Goal: Information Seeking & Learning: Compare options

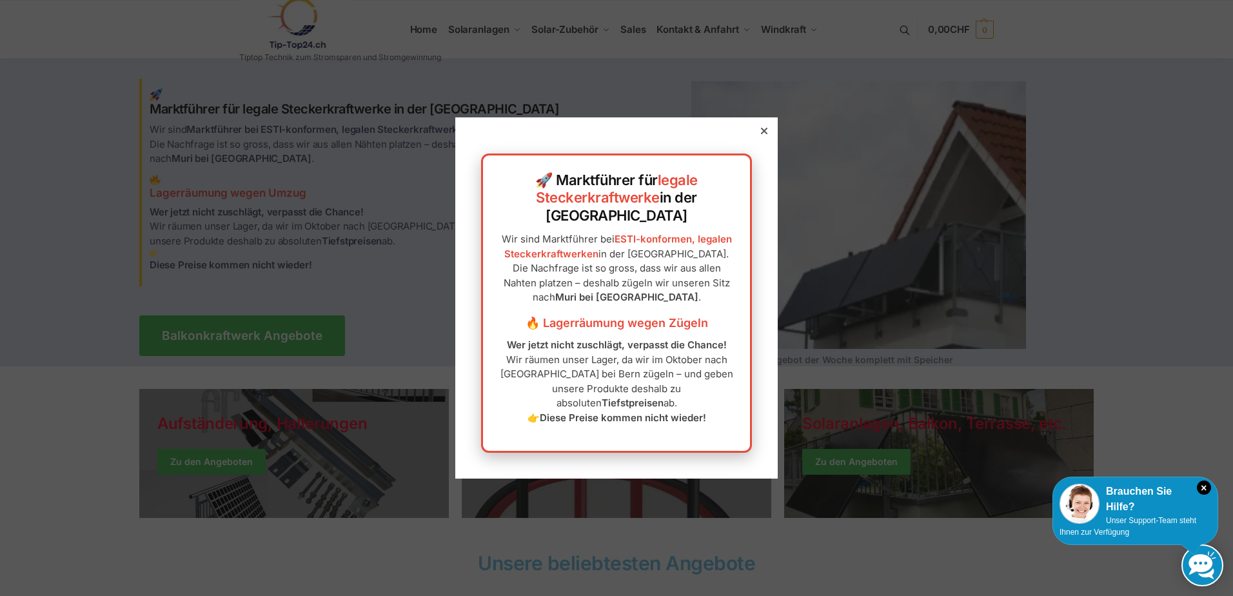
click at [761, 134] on icon at bounding box center [764, 131] width 6 height 6
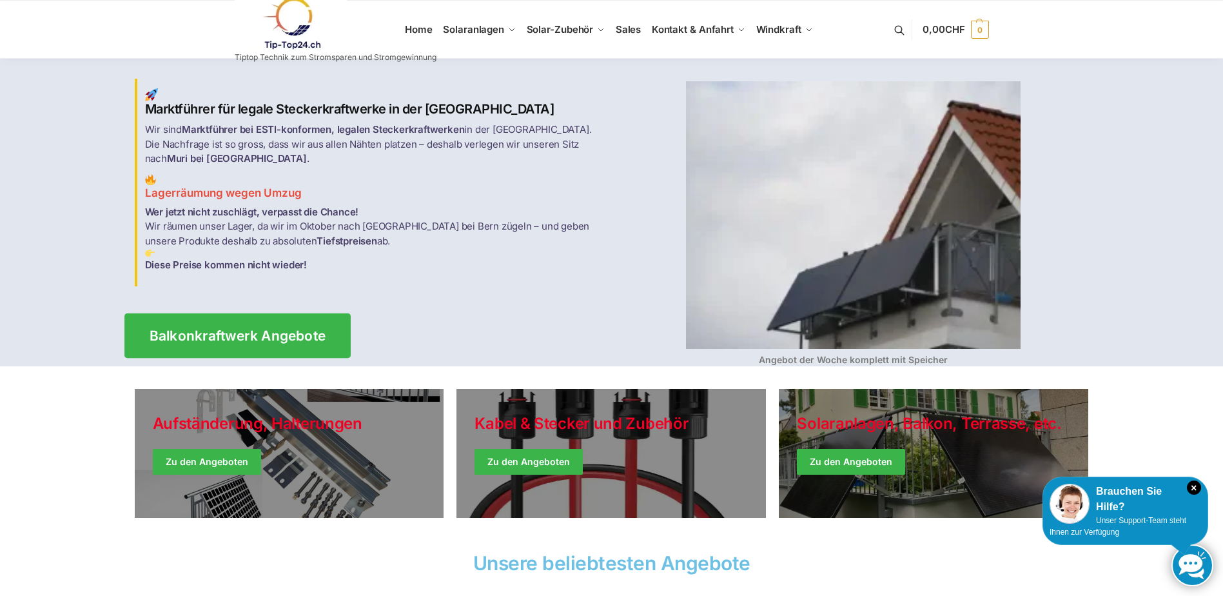
click at [253, 329] on span "Balkonkraftwerk Angebote" at bounding box center [237, 336] width 177 height 14
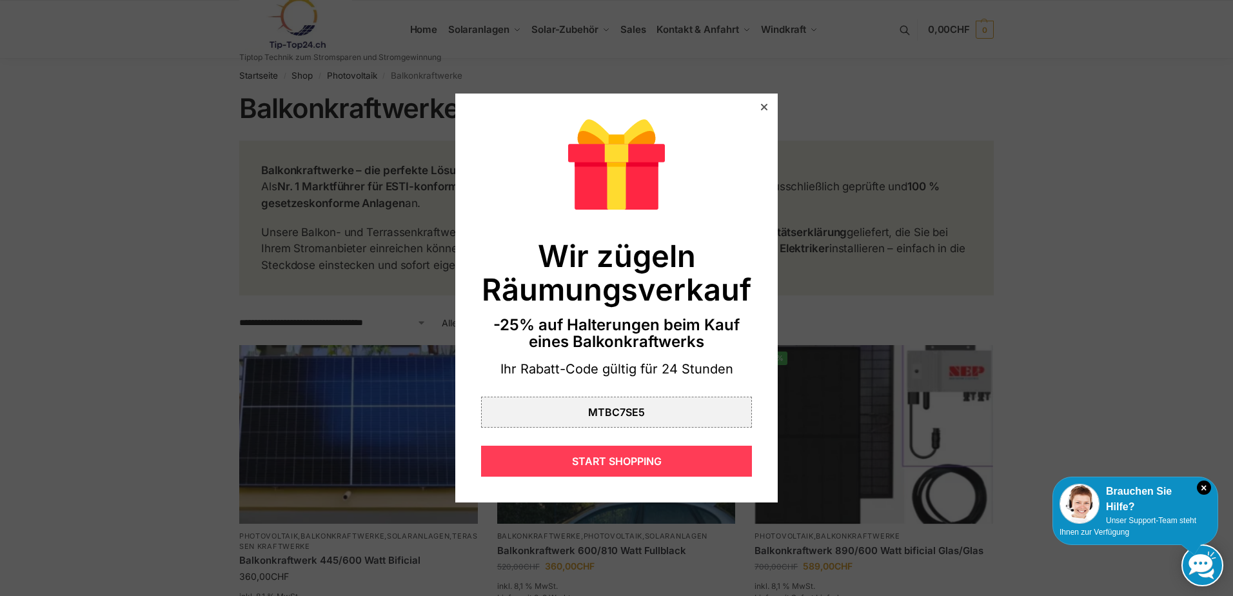
click at [638, 455] on div "START SHOPPING" at bounding box center [616, 461] width 271 height 31
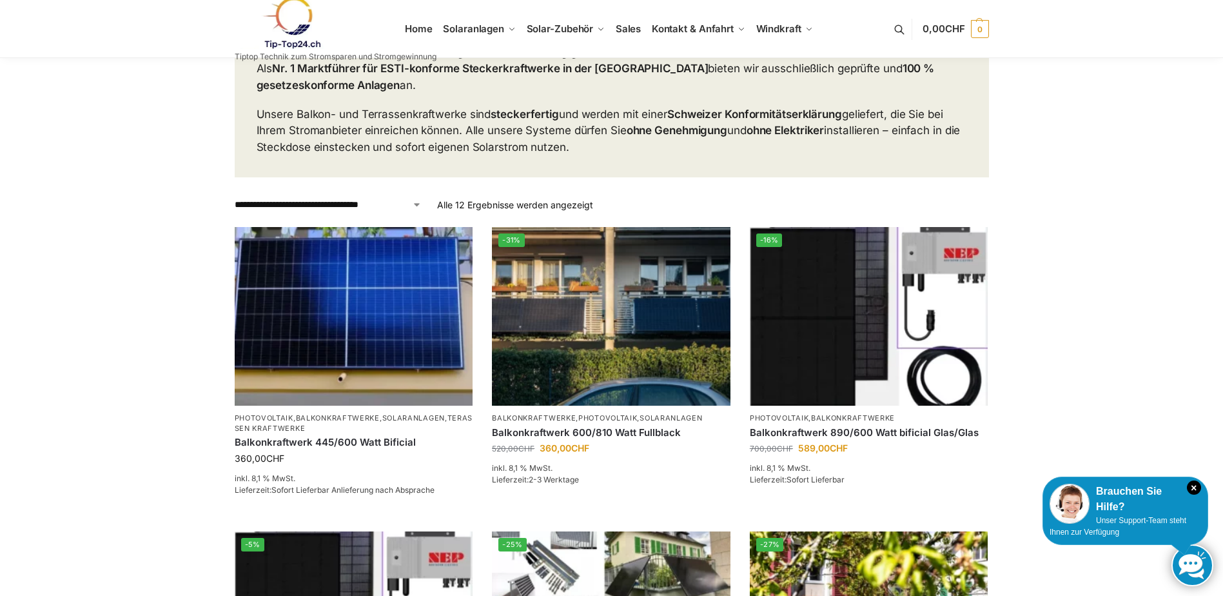
scroll to position [121, 0]
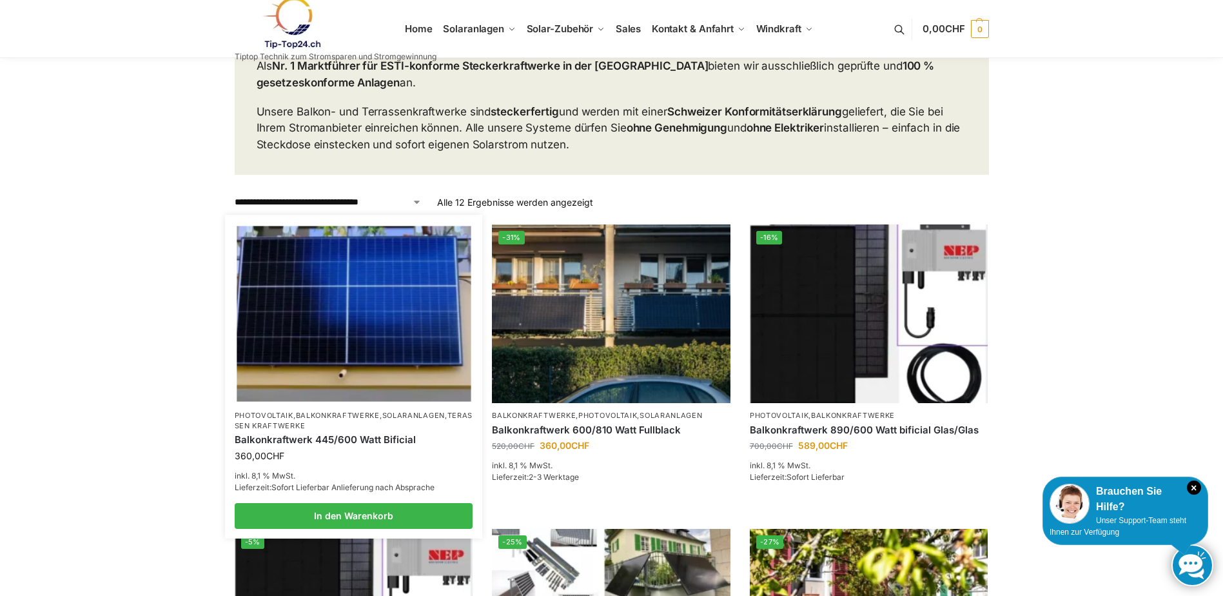
click at [403, 310] on img at bounding box center [354, 313] width 234 height 175
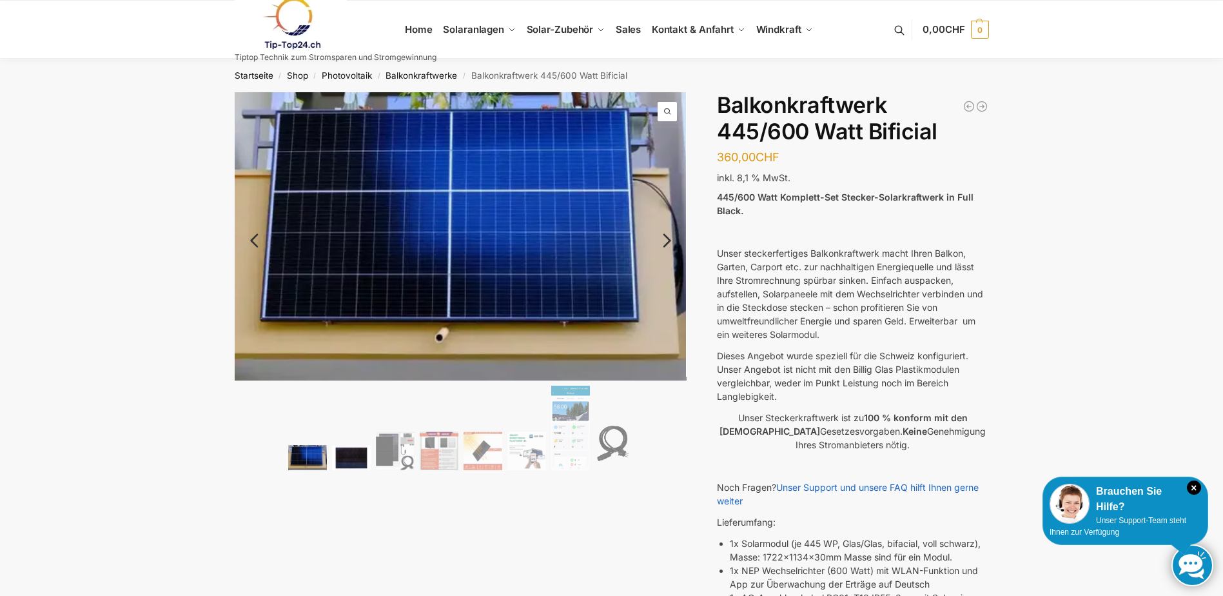
click at [353, 457] on img at bounding box center [351, 458] width 39 height 25
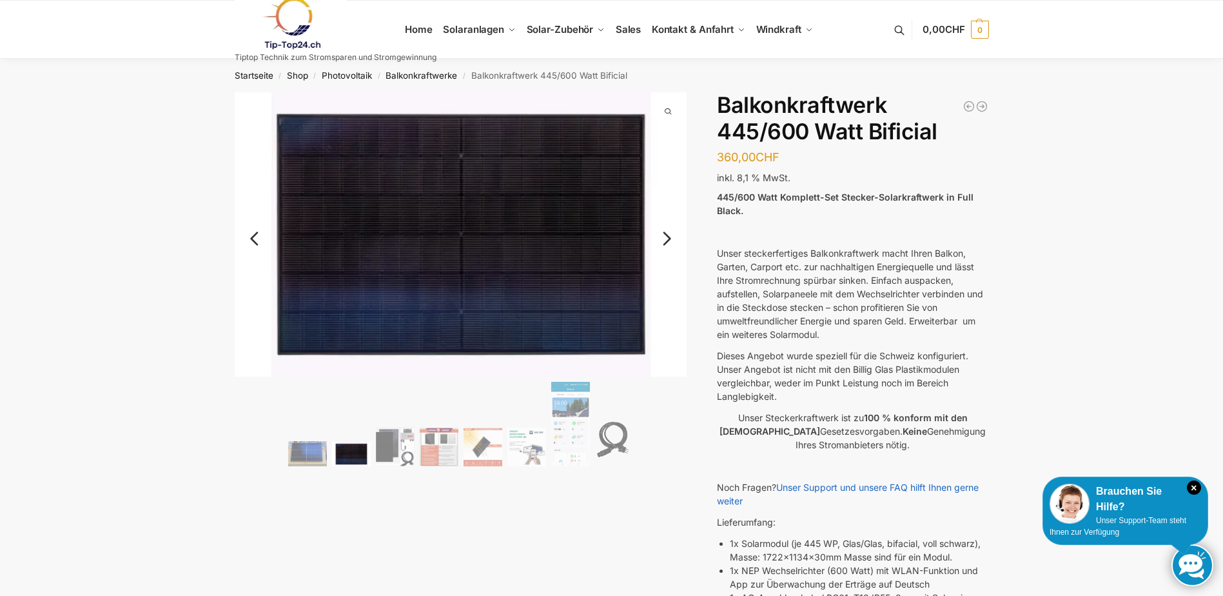
click at [665, 239] on link "Next" at bounding box center [665, 245] width 43 height 13
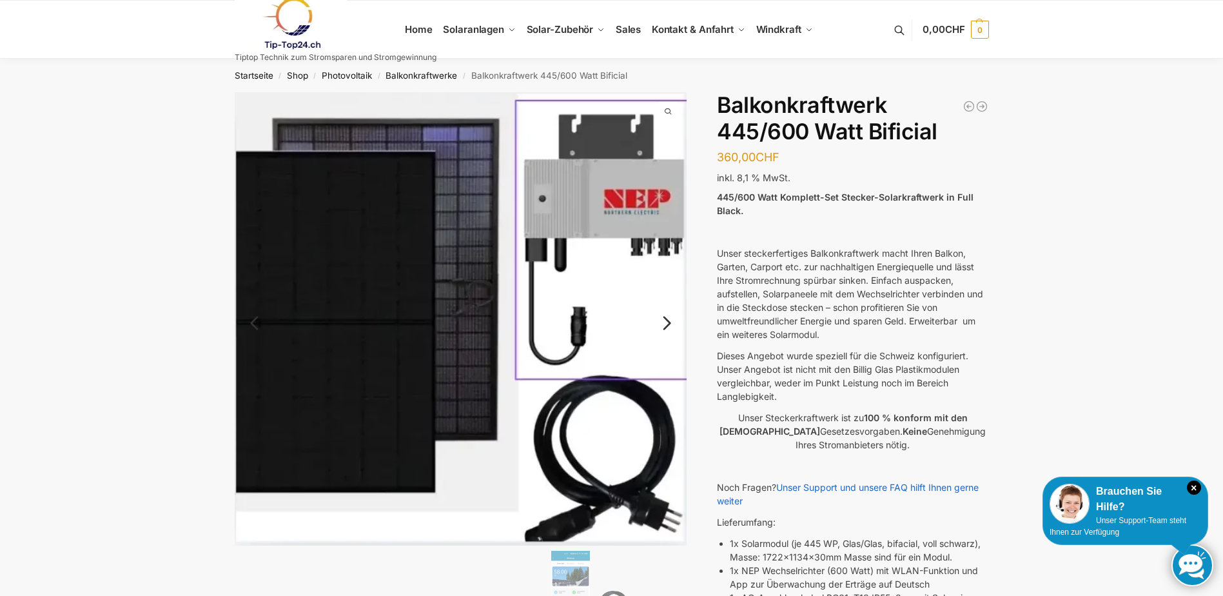
click at [665, 323] on link "Next" at bounding box center [665, 329] width 43 height 13
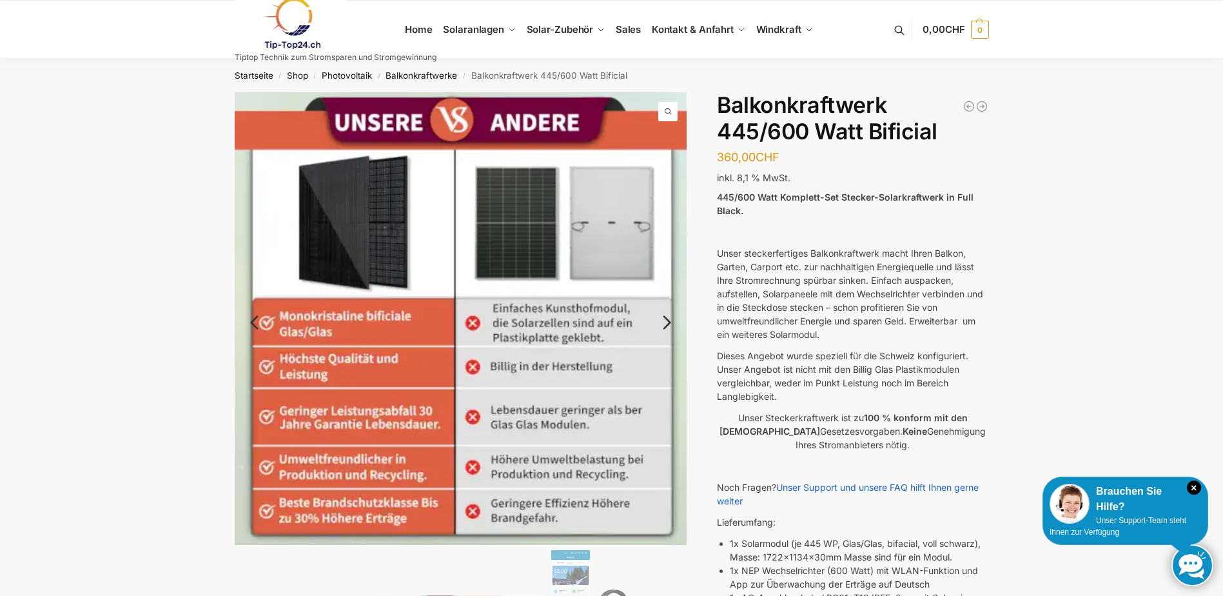
click at [669, 322] on link "Next" at bounding box center [665, 328] width 43 height 13
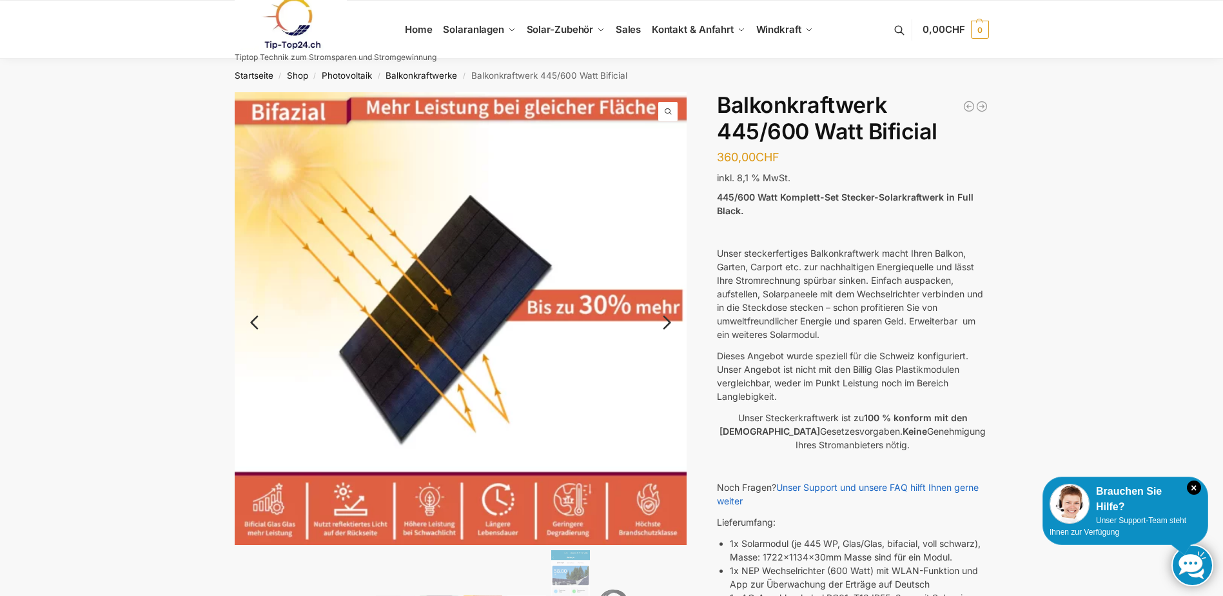
click at [663, 324] on link "Next" at bounding box center [665, 328] width 43 height 13
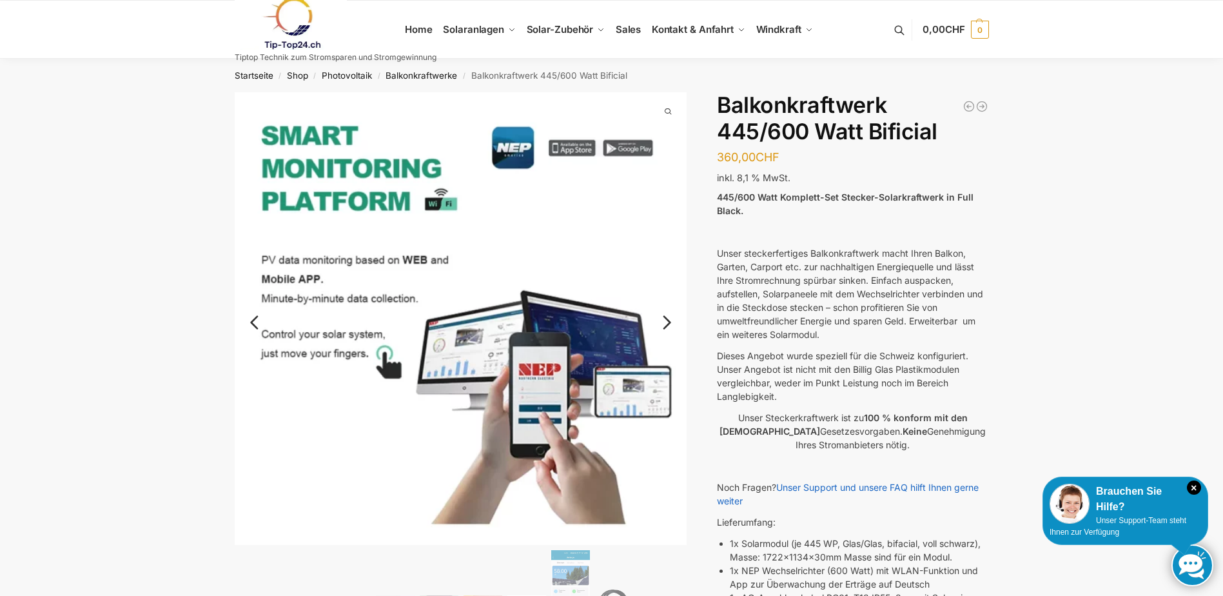
click at [663, 322] on link "Next" at bounding box center [665, 328] width 43 height 13
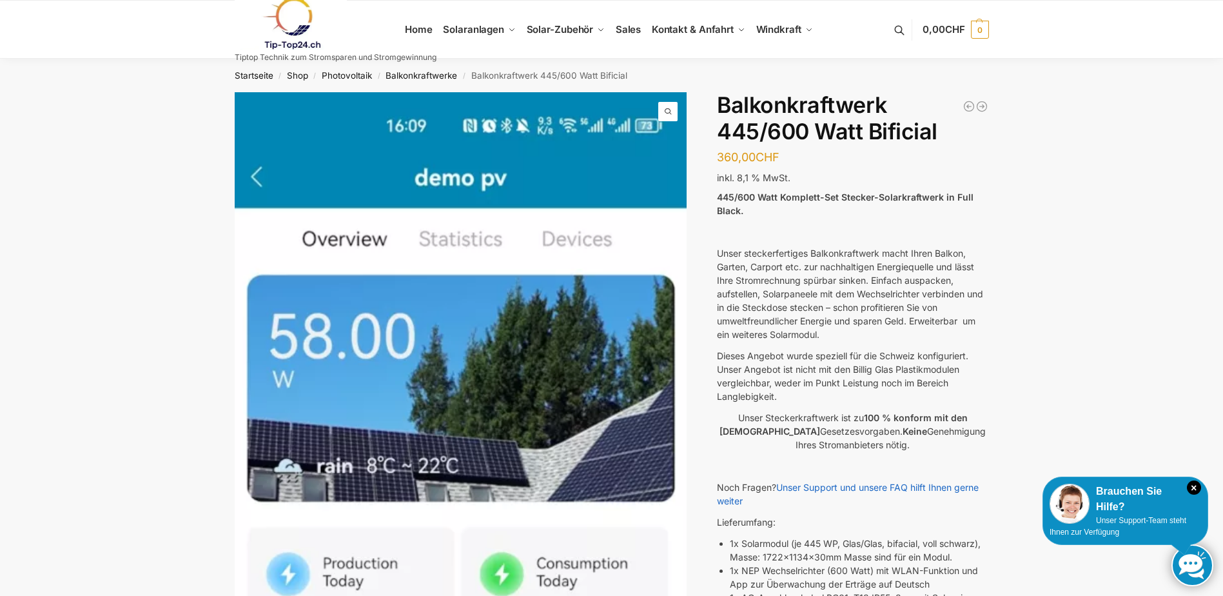
scroll to position [69, 0]
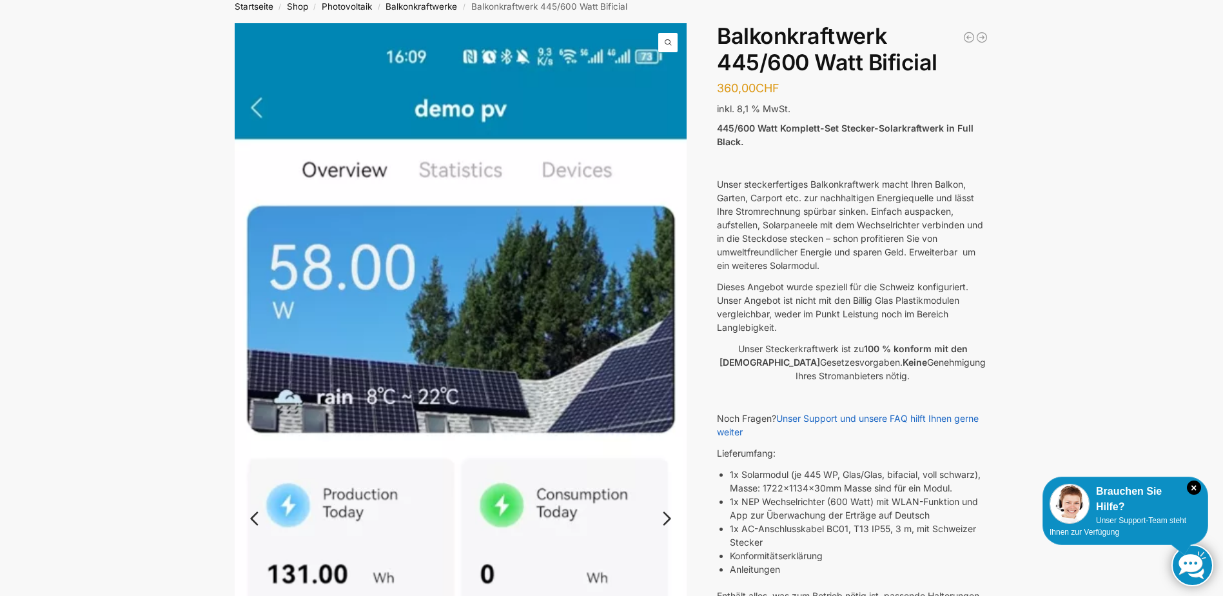
click at [666, 518] on link "Next" at bounding box center [665, 524] width 43 height 13
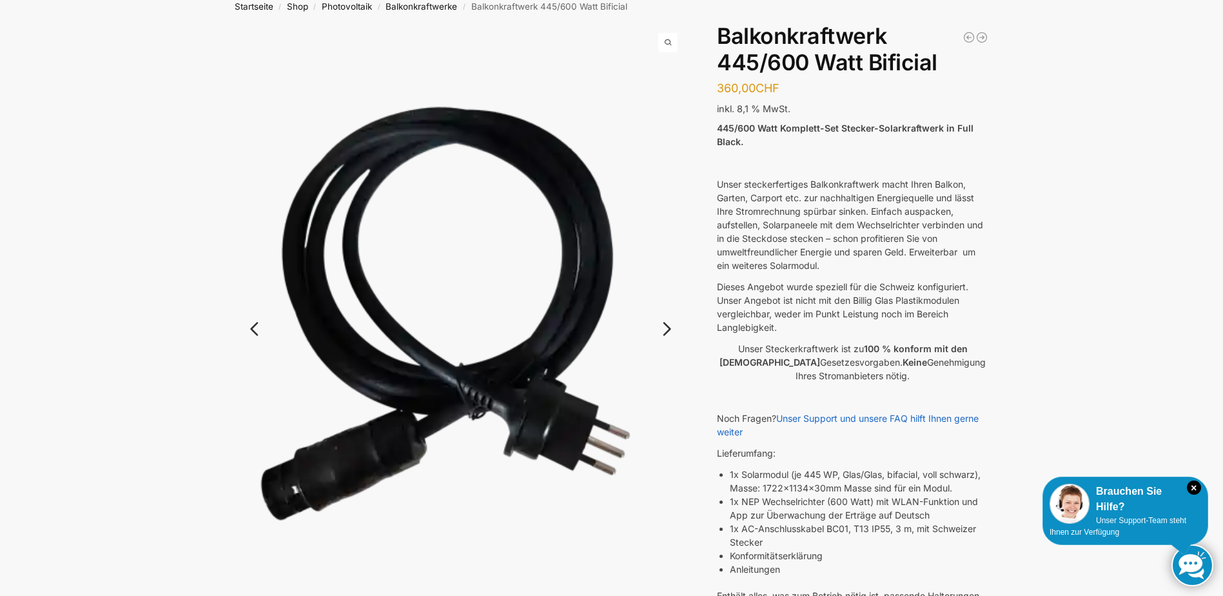
click at [666, 329] on link "Next" at bounding box center [665, 335] width 43 height 13
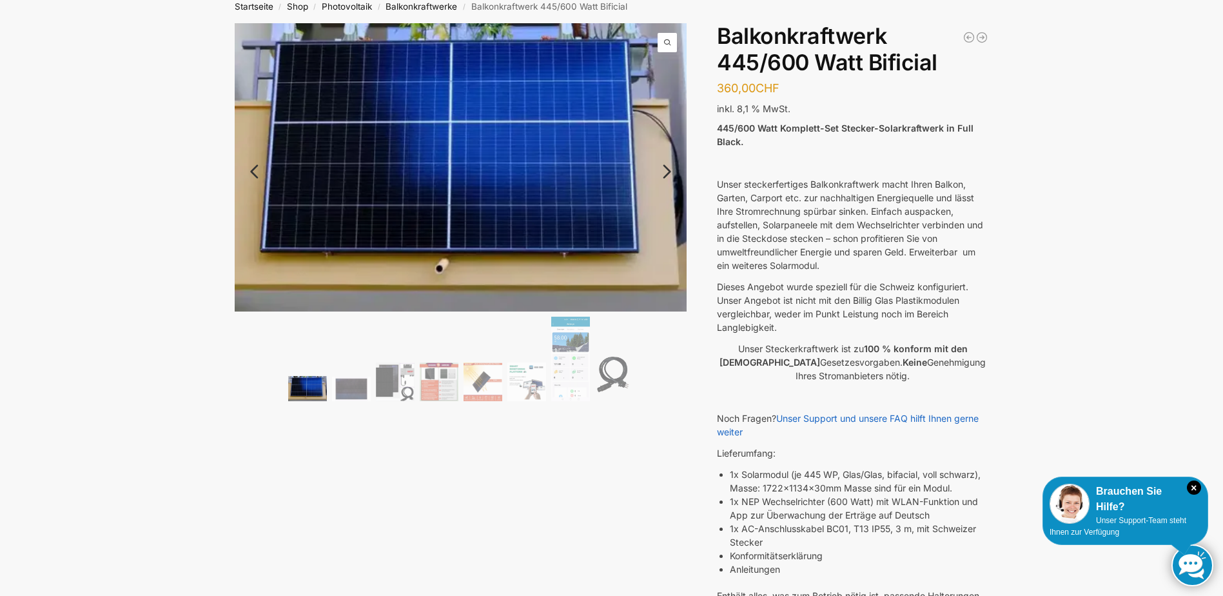
click at [664, 172] on link "Next" at bounding box center [665, 178] width 43 height 13
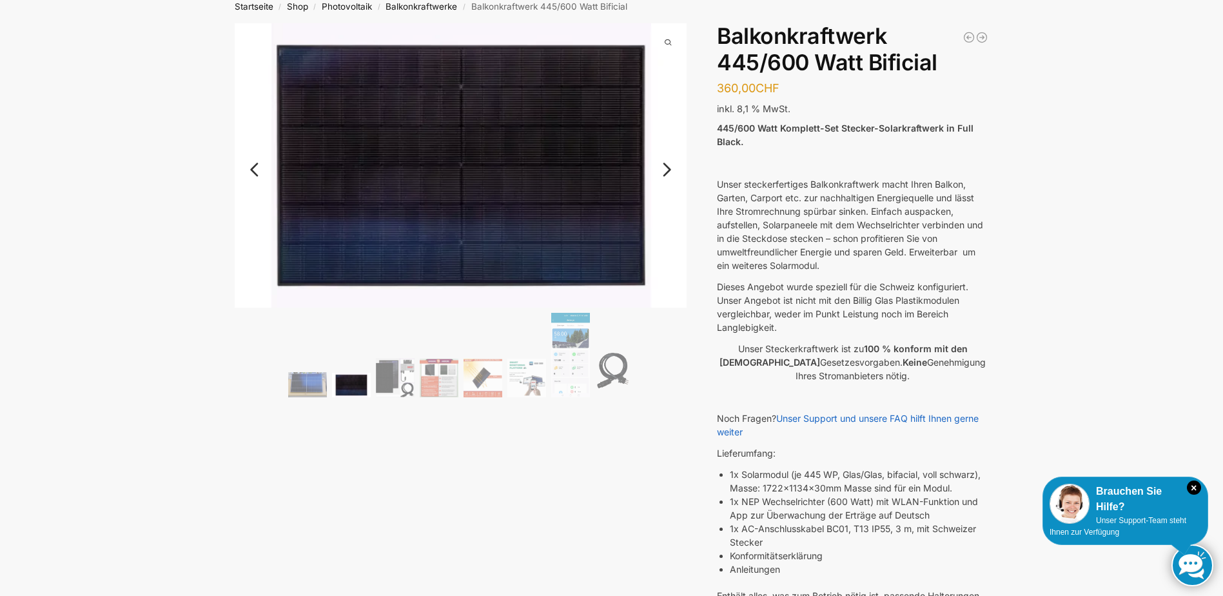
click at [665, 170] on link "Next" at bounding box center [665, 176] width 43 height 13
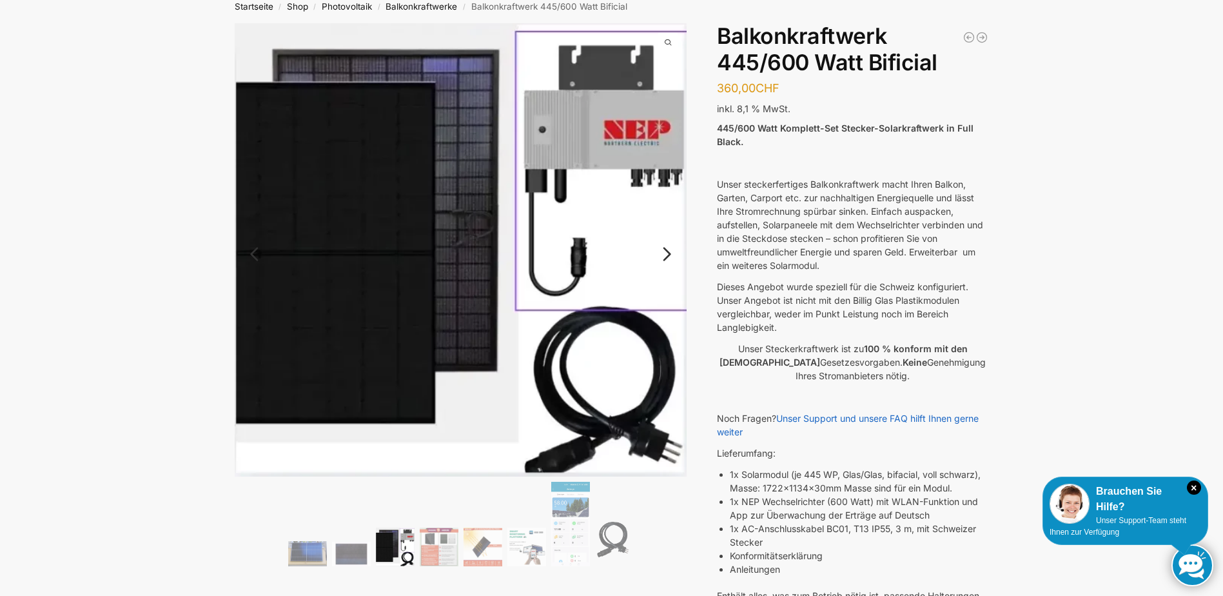
click at [664, 254] on link "Next" at bounding box center [665, 260] width 43 height 13
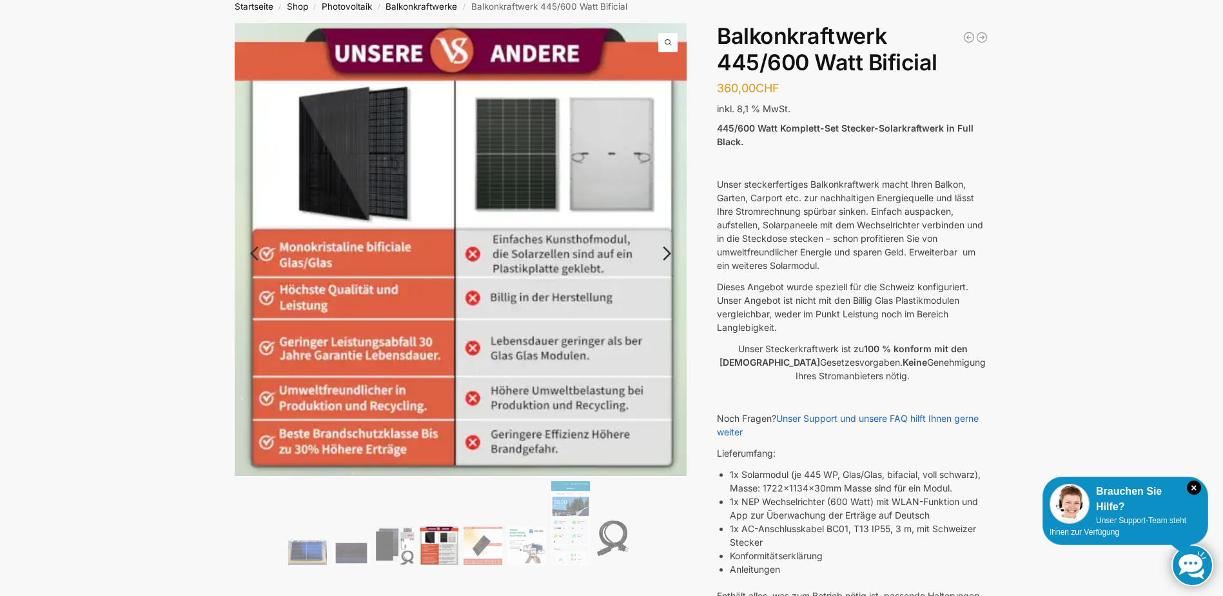
click at [665, 253] on link "Next" at bounding box center [665, 259] width 43 height 13
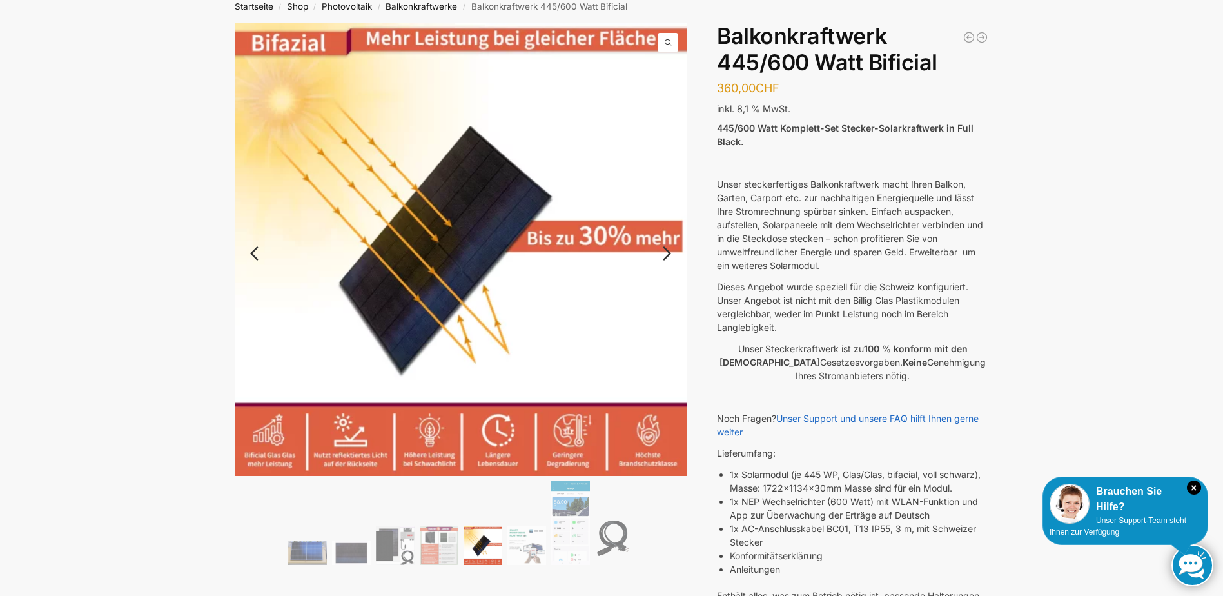
click at [664, 253] on link "Next" at bounding box center [665, 259] width 43 height 13
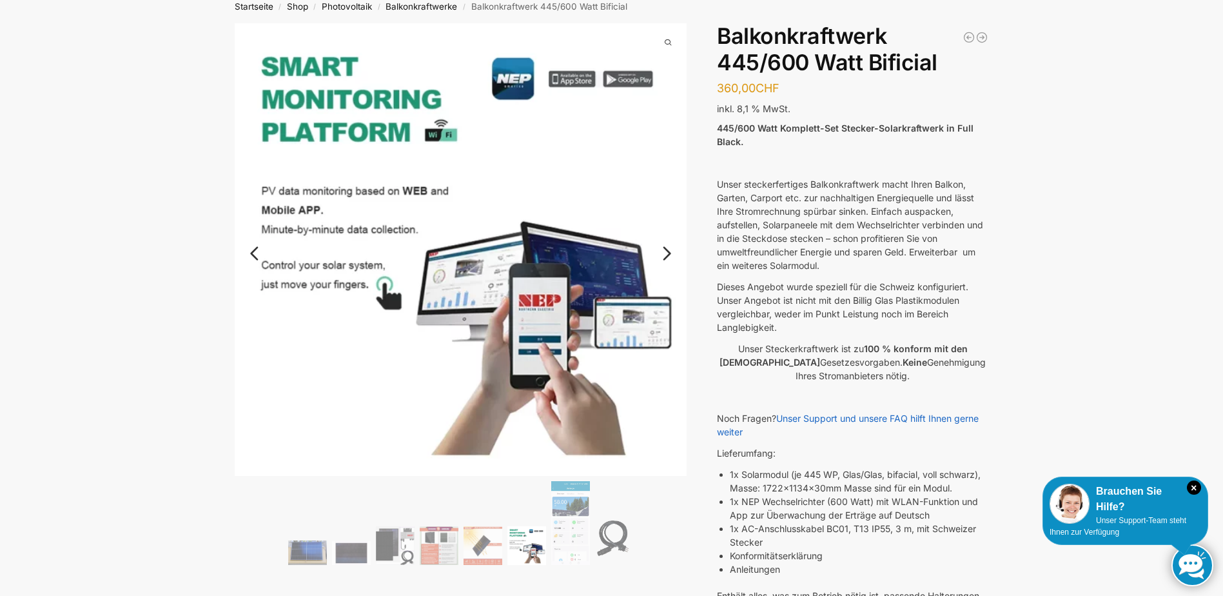
click at [664, 255] on link "Next" at bounding box center [665, 259] width 43 height 13
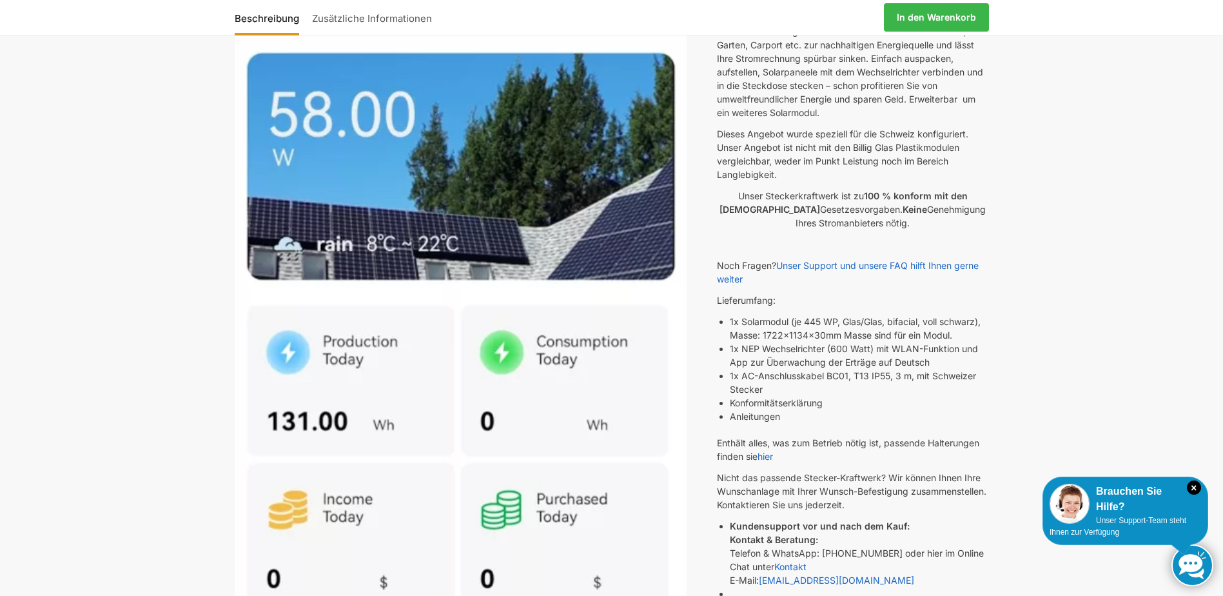
scroll to position [268, 0]
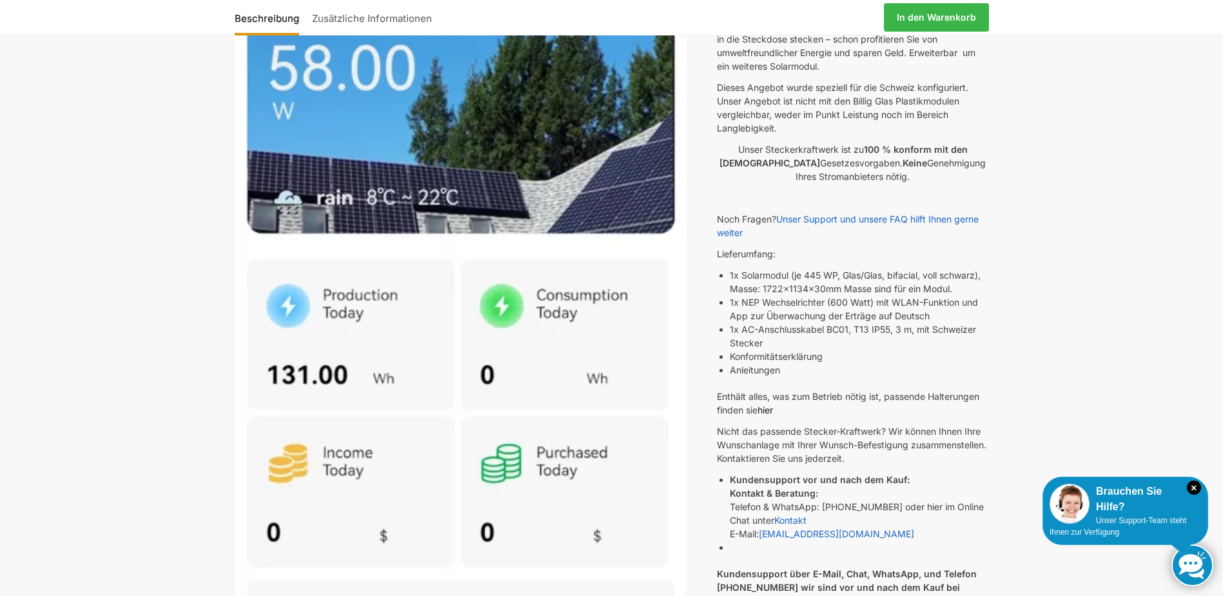
click at [768, 406] on link "hier" at bounding box center [765, 409] width 15 height 11
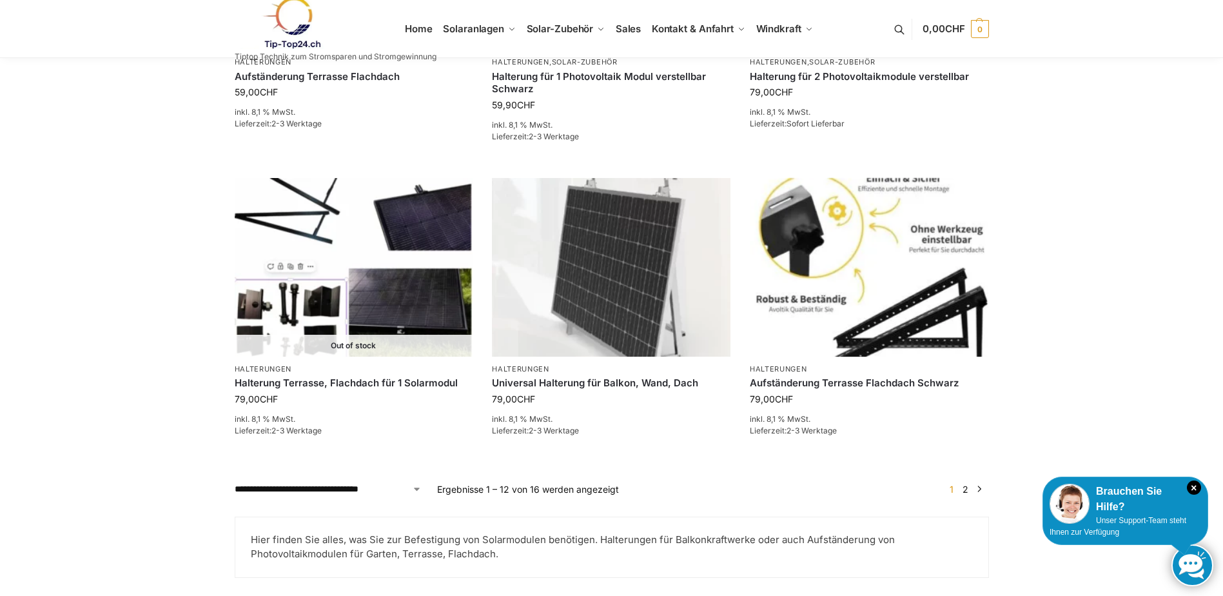
scroll to position [1105, 0]
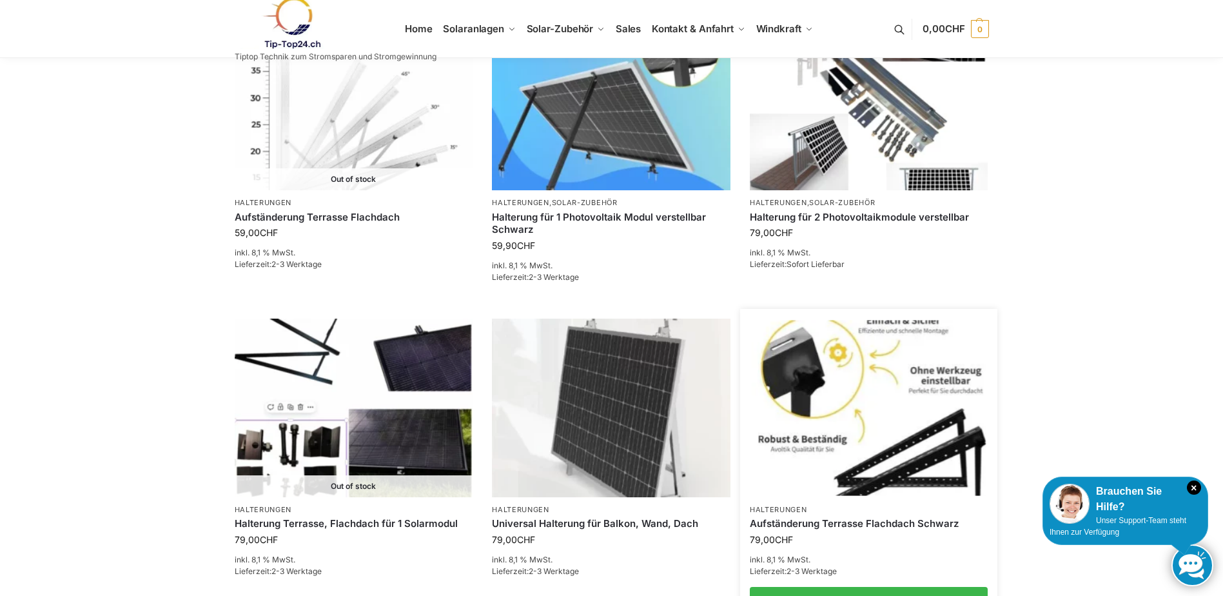
click at [842, 382] on img at bounding box center [869, 407] width 234 height 175
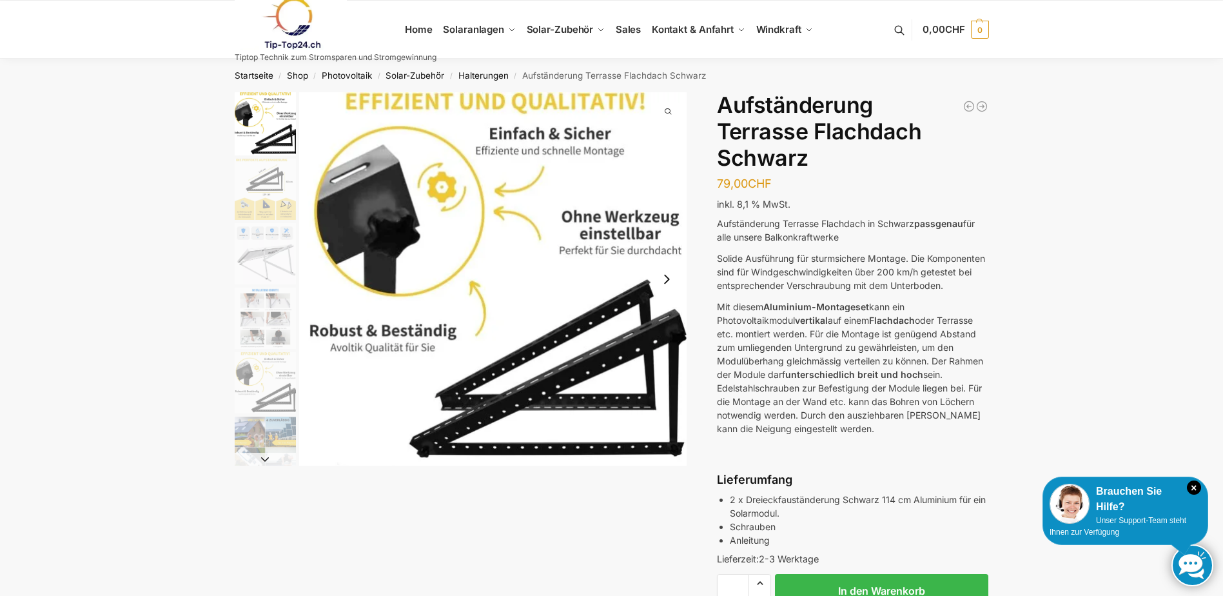
click at [266, 170] on img "2 / 6" at bounding box center [265, 189] width 61 height 61
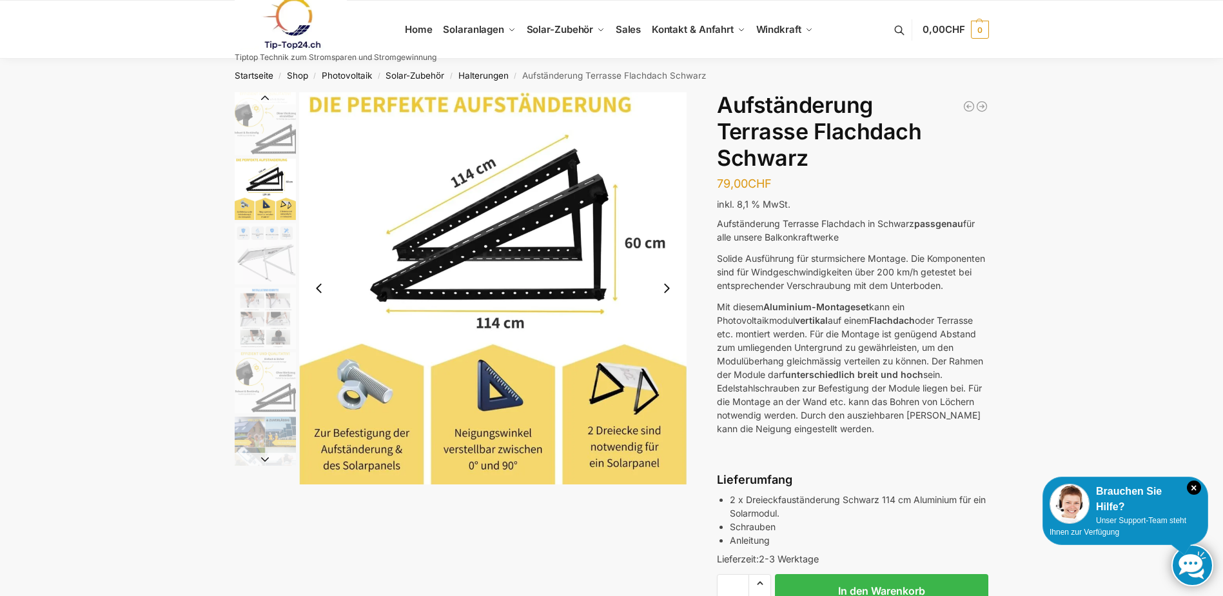
click at [667, 284] on button "Next slide" at bounding box center [666, 288] width 27 height 27
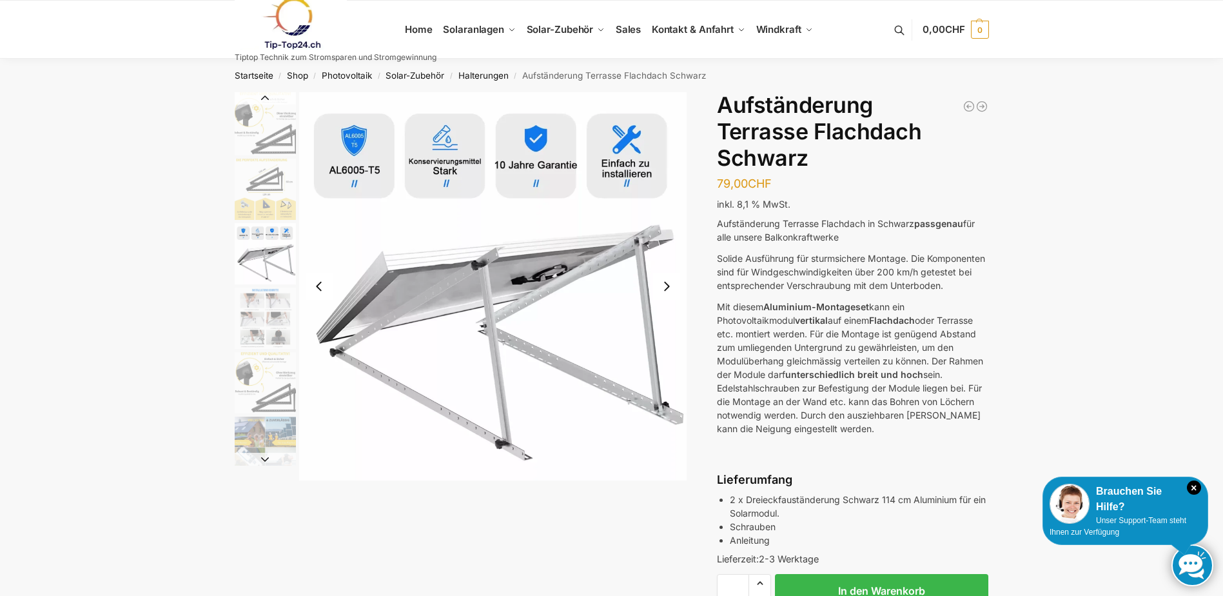
click at [317, 281] on button "Previous slide" at bounding box center [319, 286] width 27 height 27
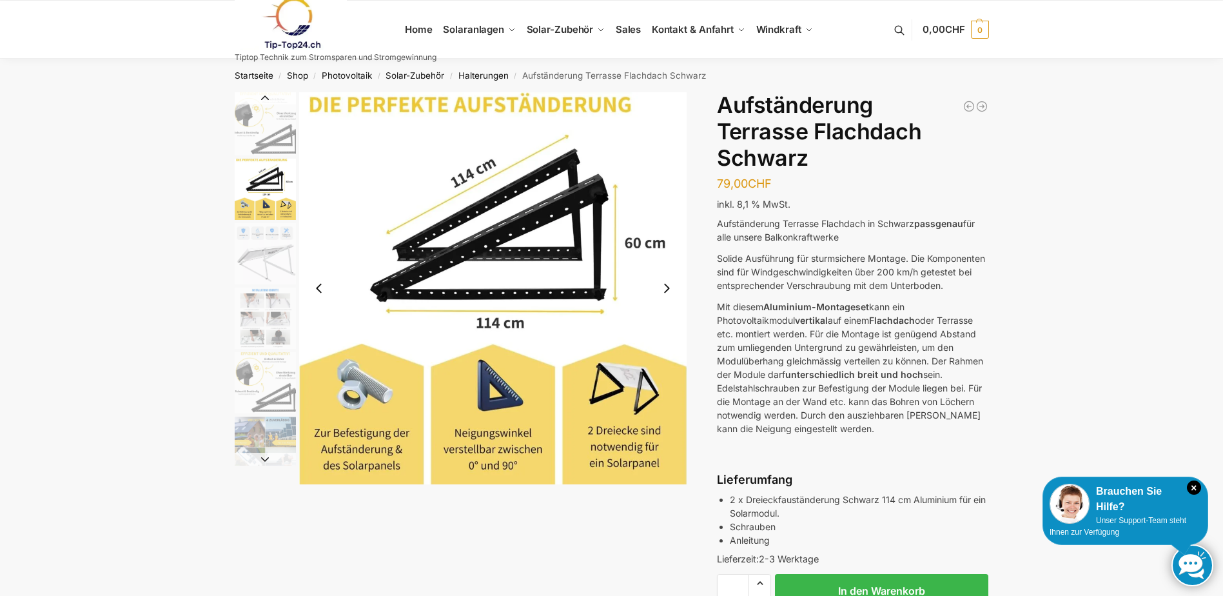
click at [669, 284] on button "Next slide" at bounding box center [666, 288] width 27 height 27
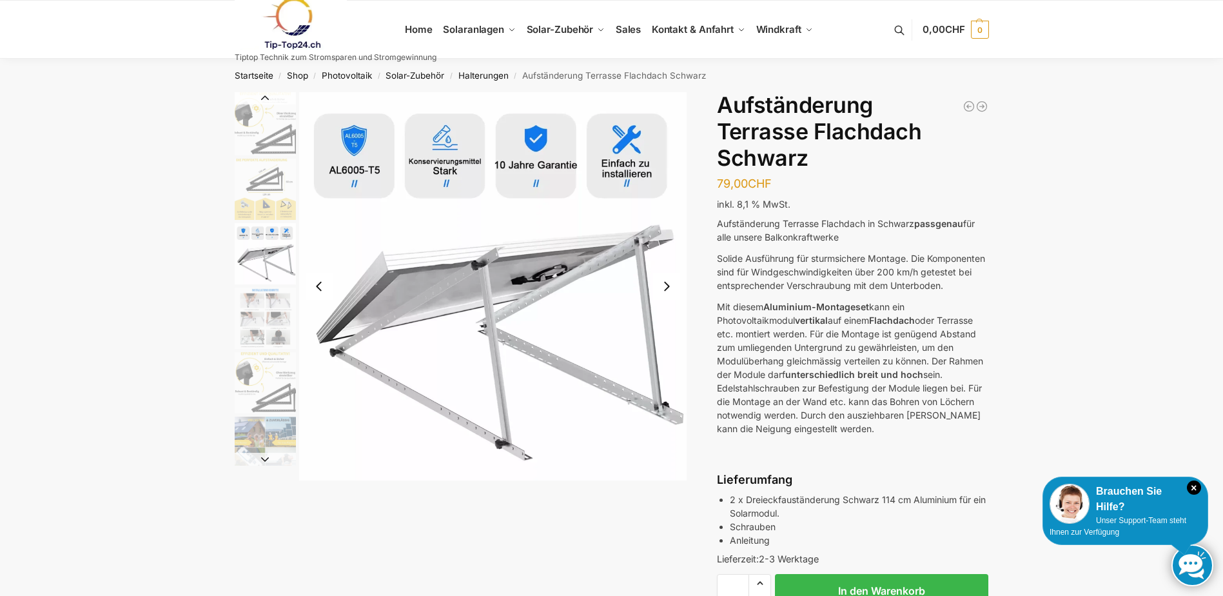
click at [666, 284] on button "Next slide" at bounding box center [666, 286] width 27 height 27
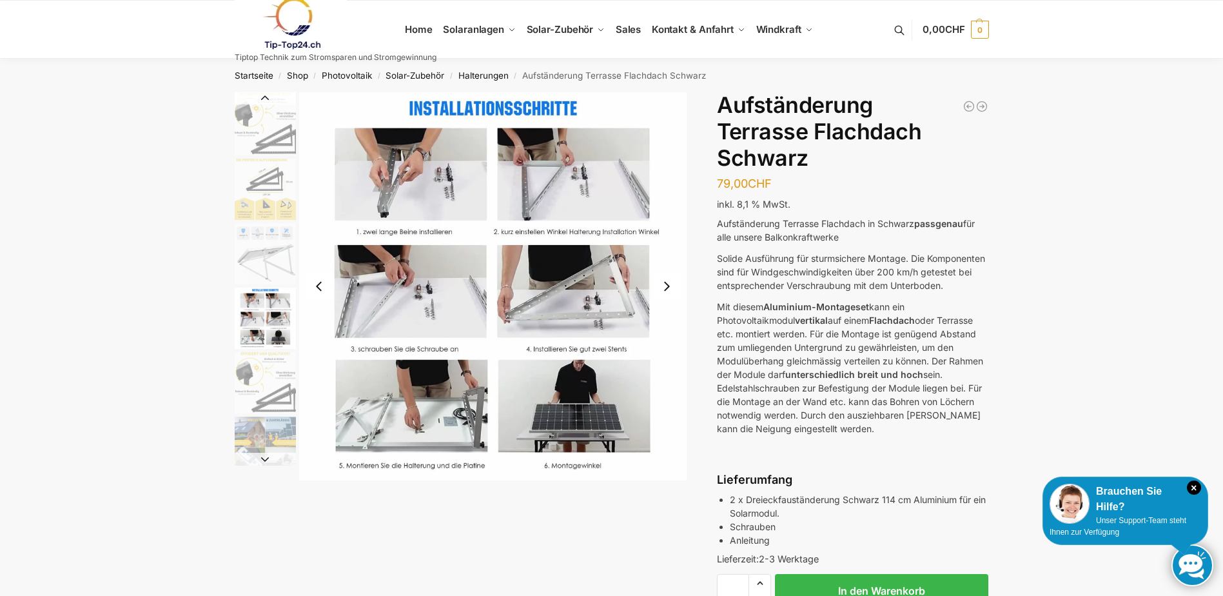
click at [667, 278] on button "Next slide" at bounding box center [666, 286] width 27 height 27
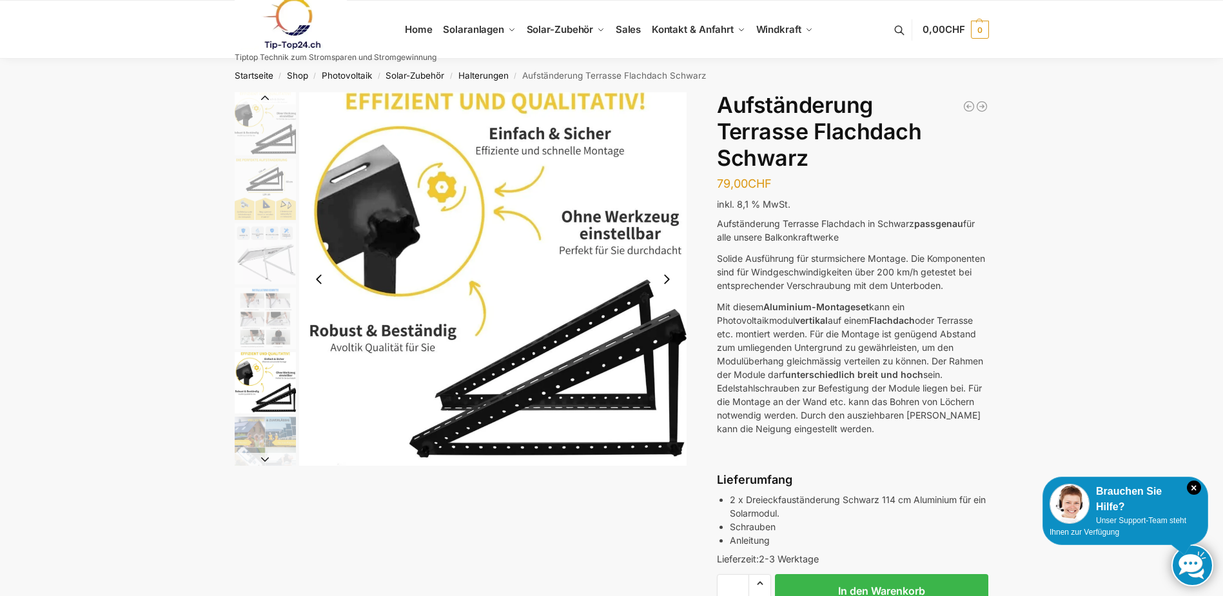
click at [667, 279] on button "Next slide" at bounding box center [666, 279] width 27 height 27
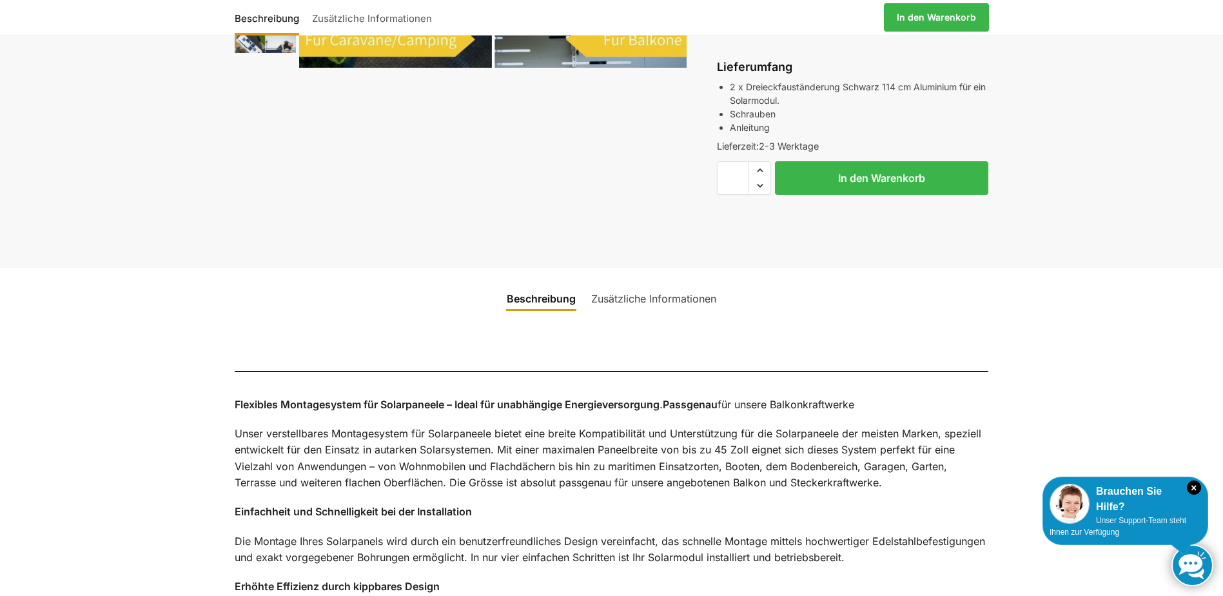
scroll to position [463, 0]
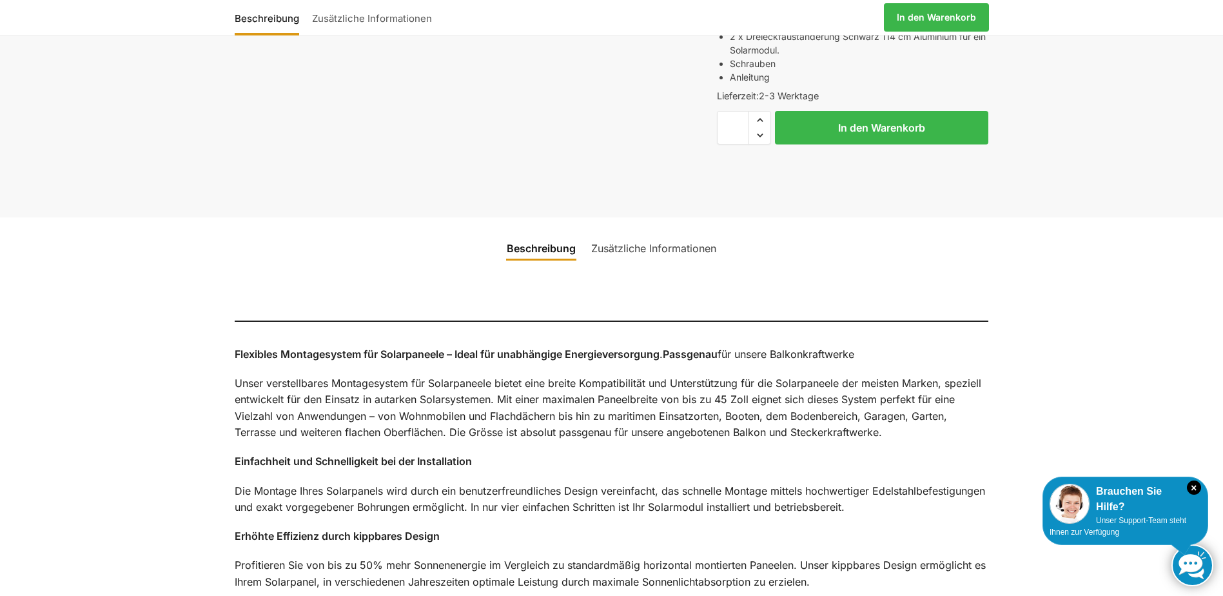
click at [651, 257] on link "Zusätzliche Informationen" at bounding box center [654, 248] width 141 height 31
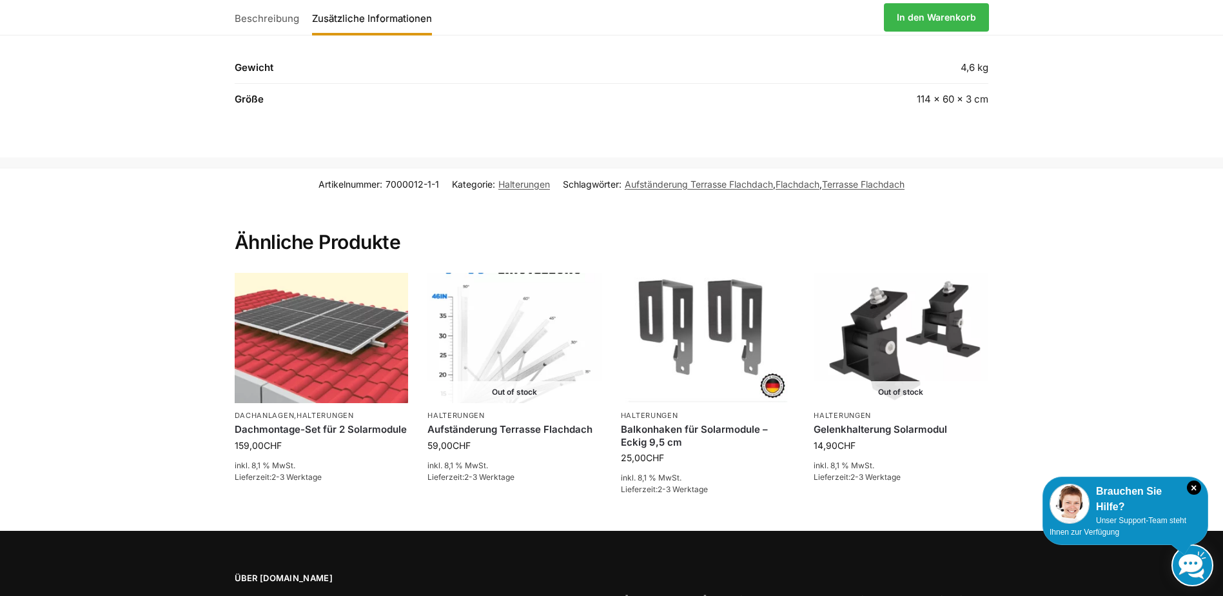
scroll to position [701, 0]
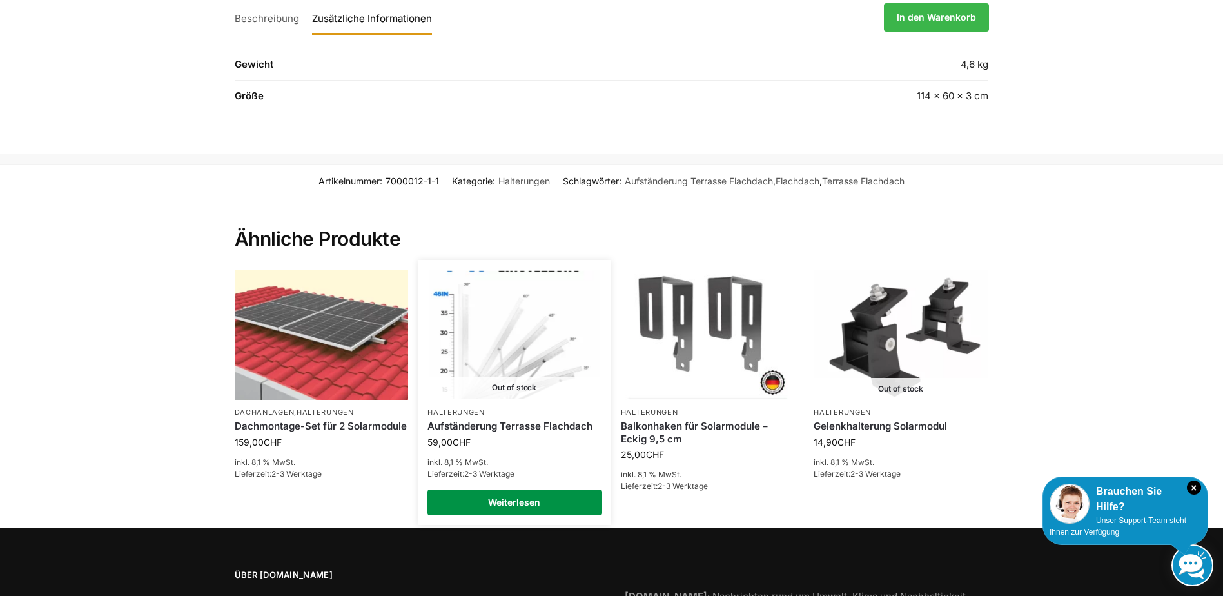
click at [535, 513] on link "Weiterlesen" at bounding box center [515, 502] width 174 height 26
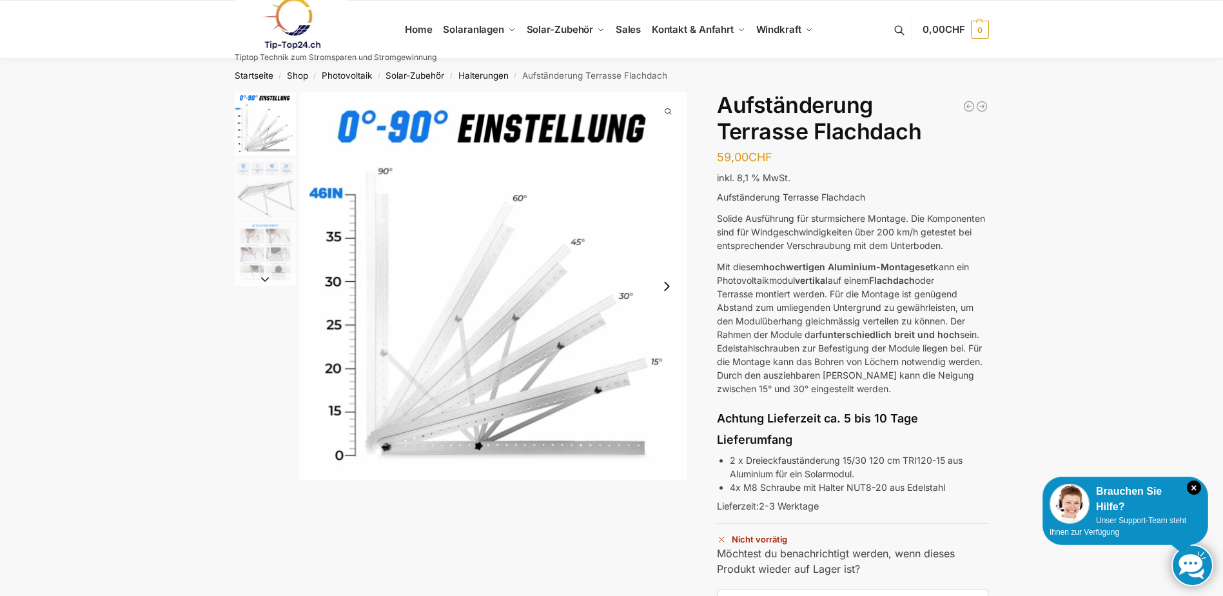
click at [660, 274] on button "Next slide" at bounding box center [666, 286] width 27 height 27
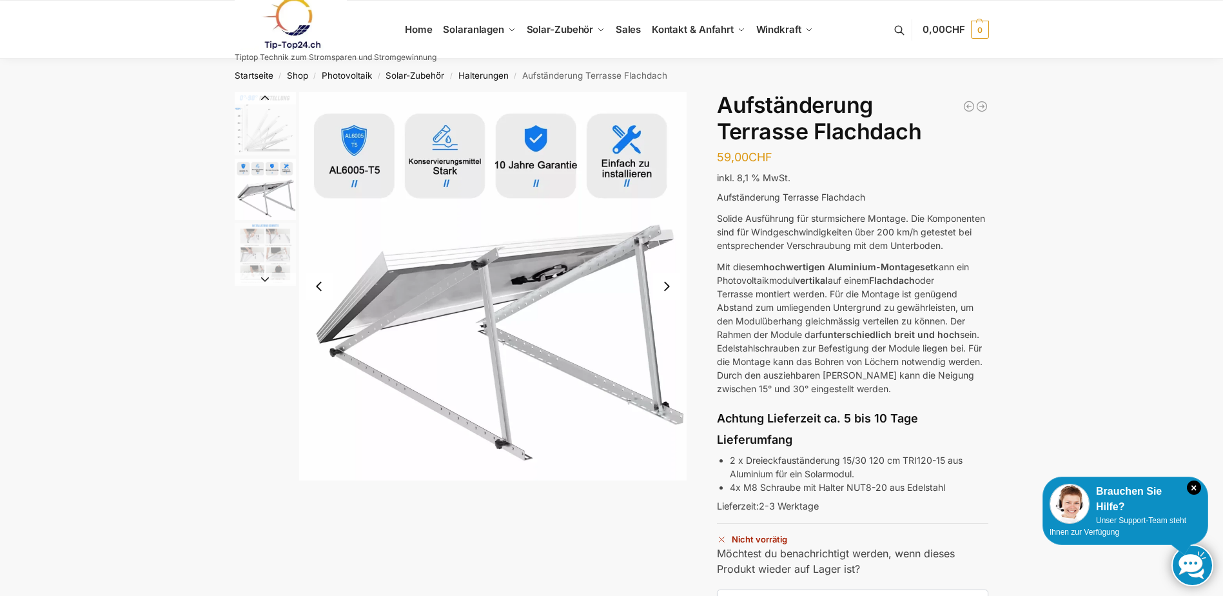
click at [663, 279] on button "Next slide" at bounding box center [666, 286] width 27 height 27
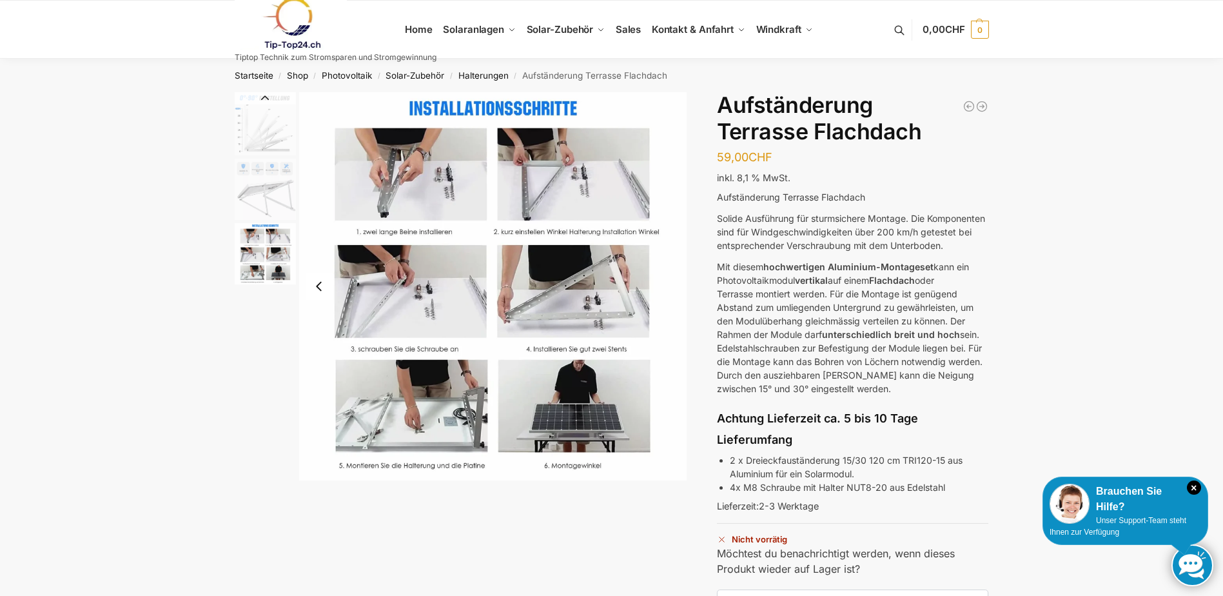
click at [269, 251] on img "3 / 3" at bounding box center [265, 253] width 61 height 61
click at [256, 184] on img "2 / 3" at bounding box center [265, 189] width 61 height 61
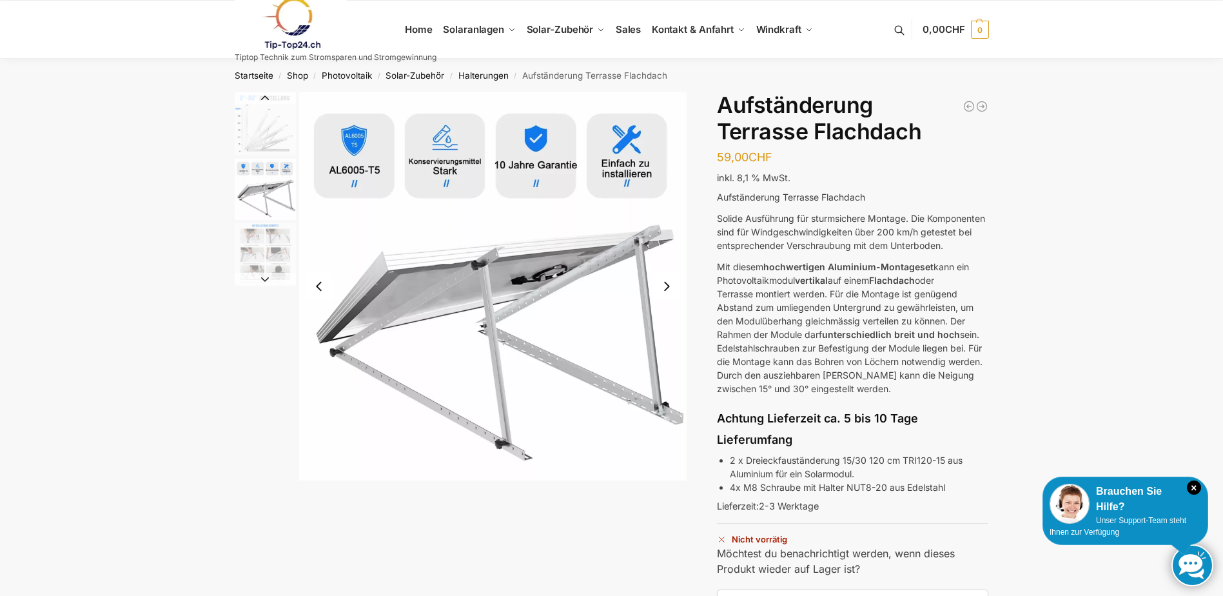
click at [256, 116] on img "1 / 3" at bounding box center [265, 123] width 61 height 63
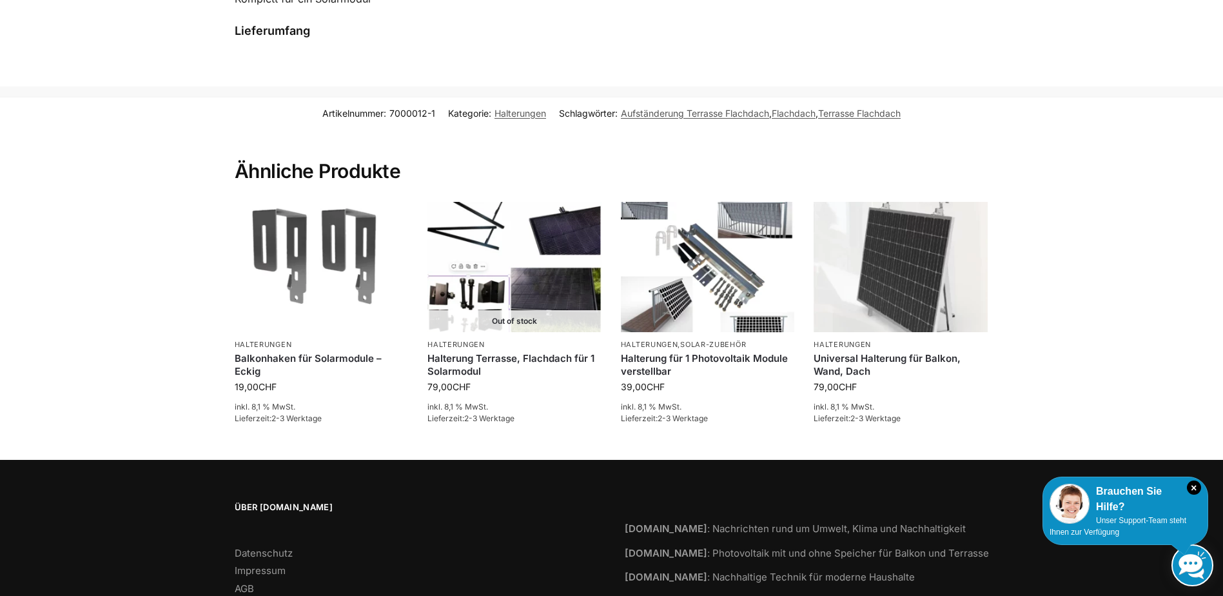
scroll to position [1265, 0]
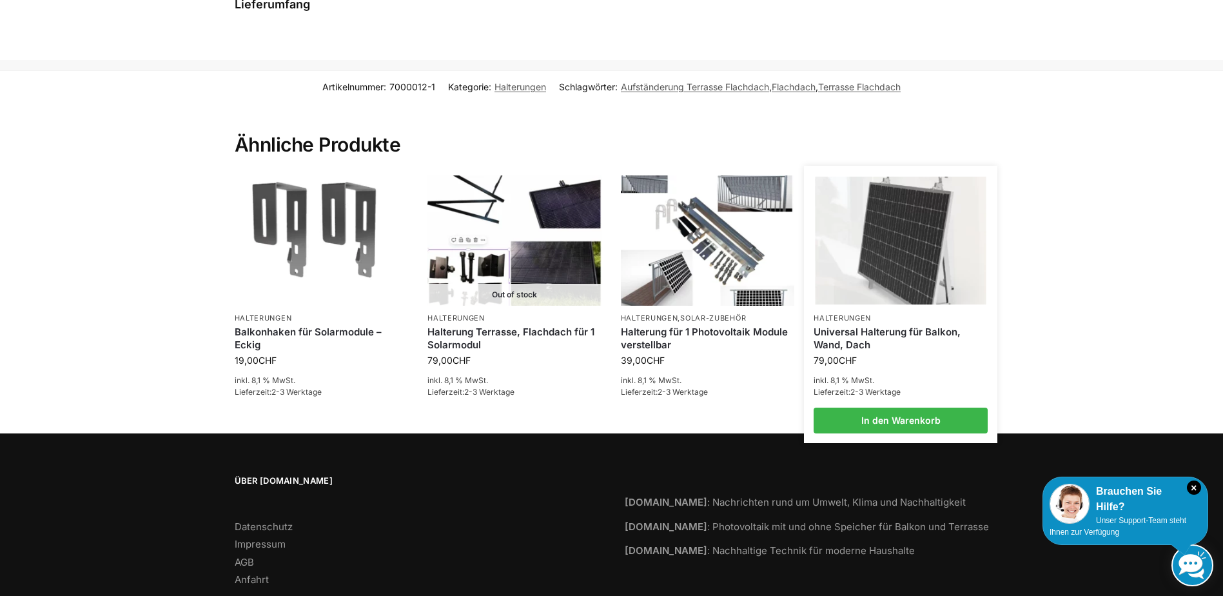
click at [909, 252] on img at bounding box center [901, 240] width 171 height 128
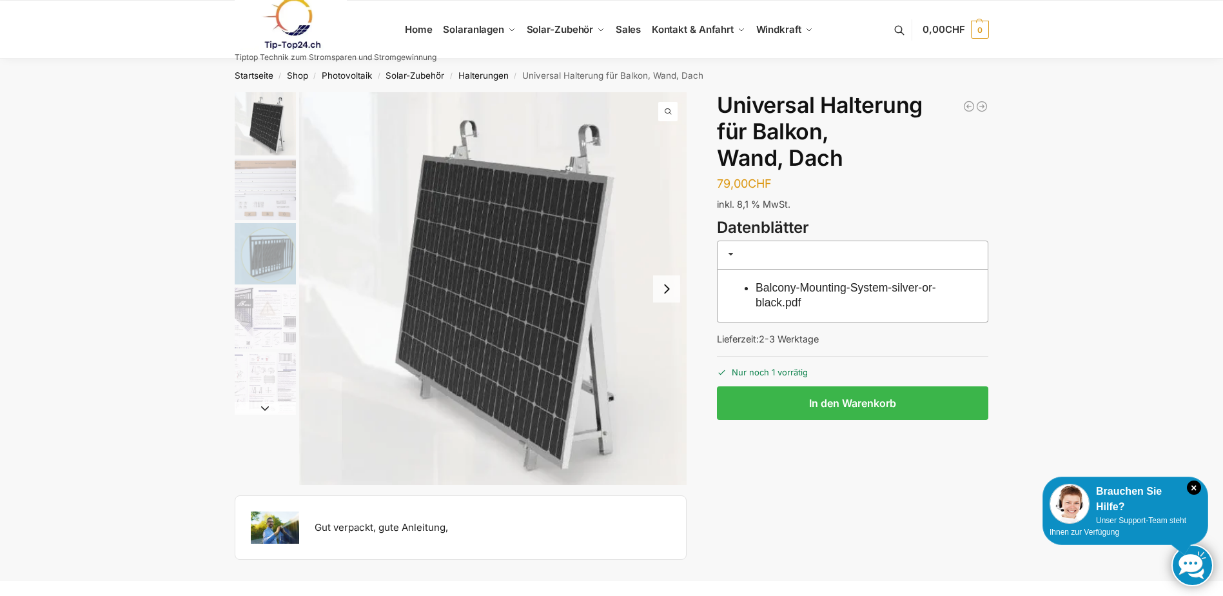
click at [266, 186] on img "2 / 5" at bounding box center [265, 189] width 61 height 61
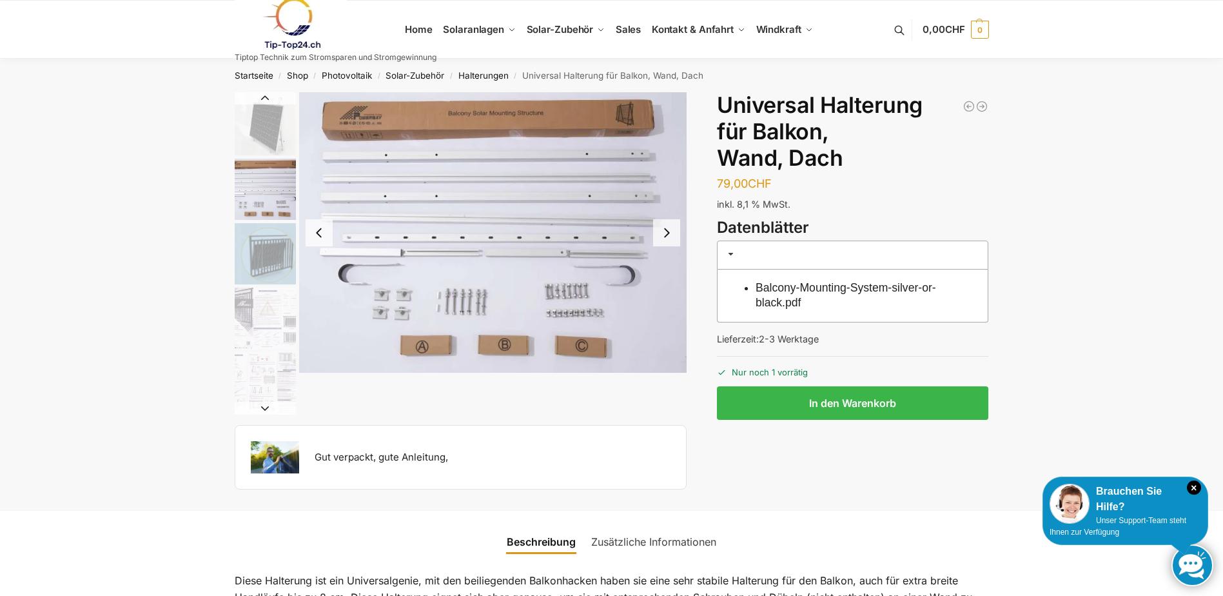
click at [261, 239] on img "3 / 5" at bounding box center [265, 253] width 61 height 61
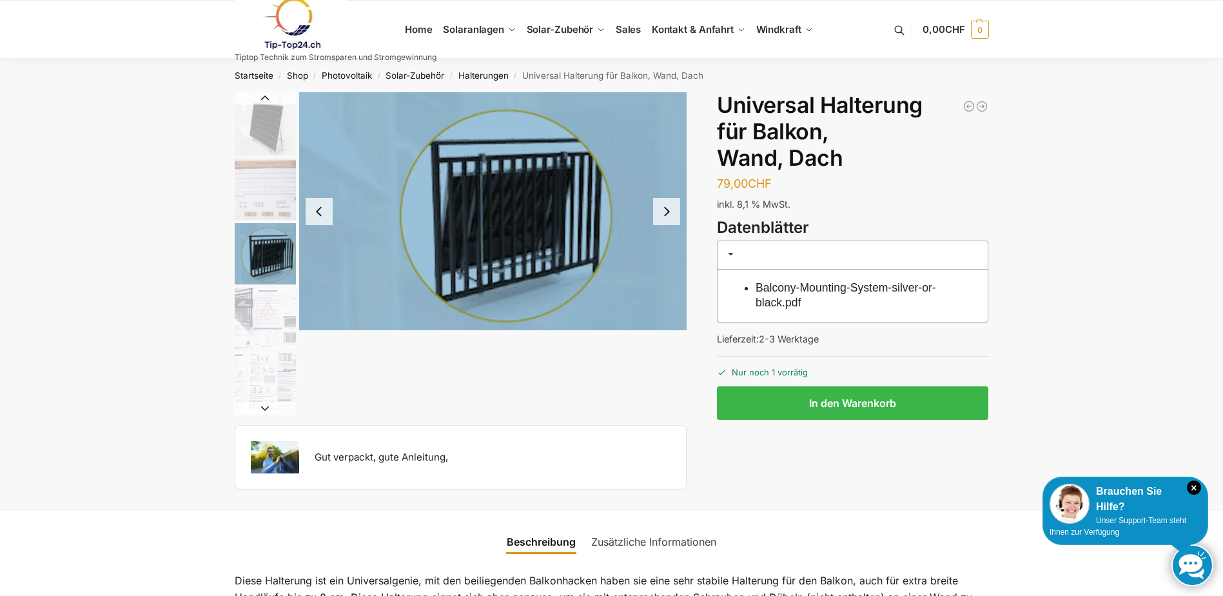
click at [264, 309] on img "4 / 5" at bounding box center [265, 318] width 61 height 61
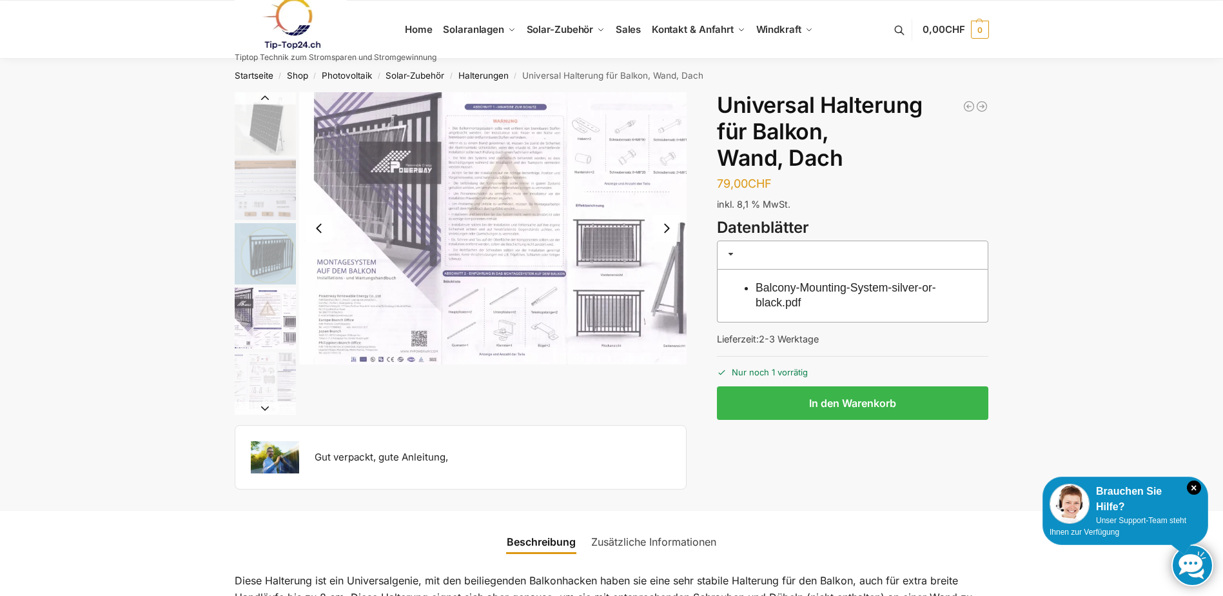
click at [266, 358] on img "5 / 5" at bounding box center [265, 382] width 61 height 61
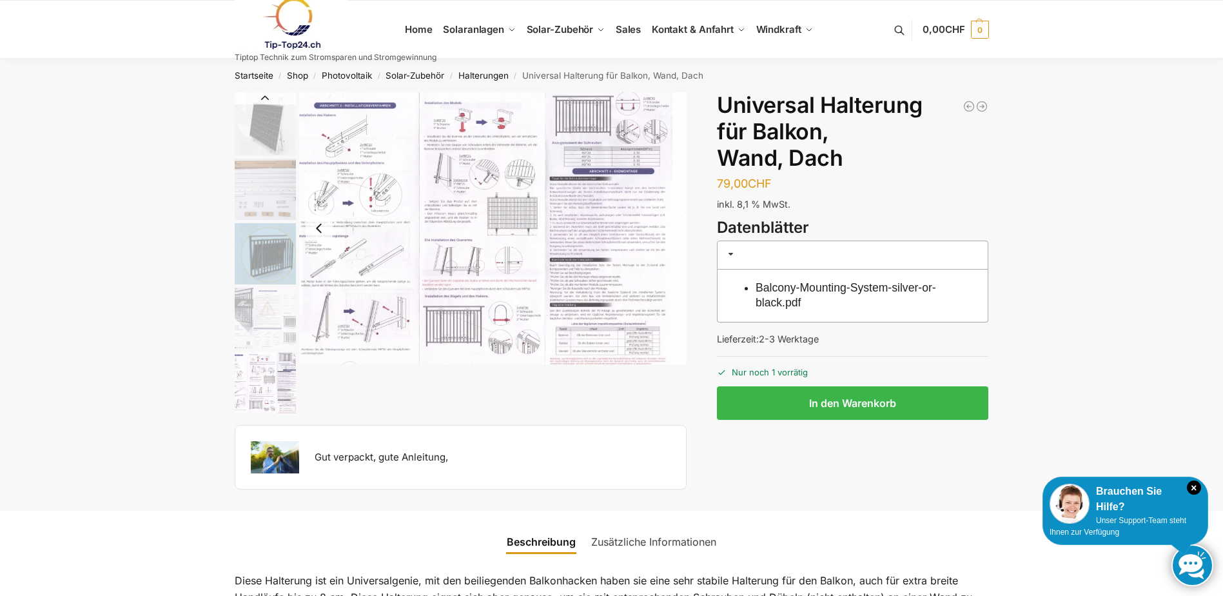
click at [280, 370] on img "5 / 5" at bounding box center [265, 382] width 61 height 61
click at [889, 286] on link "Balcony-Mounting-System-silver-or-black.pdf" at bounding box center [846, 295] width 181 height 28
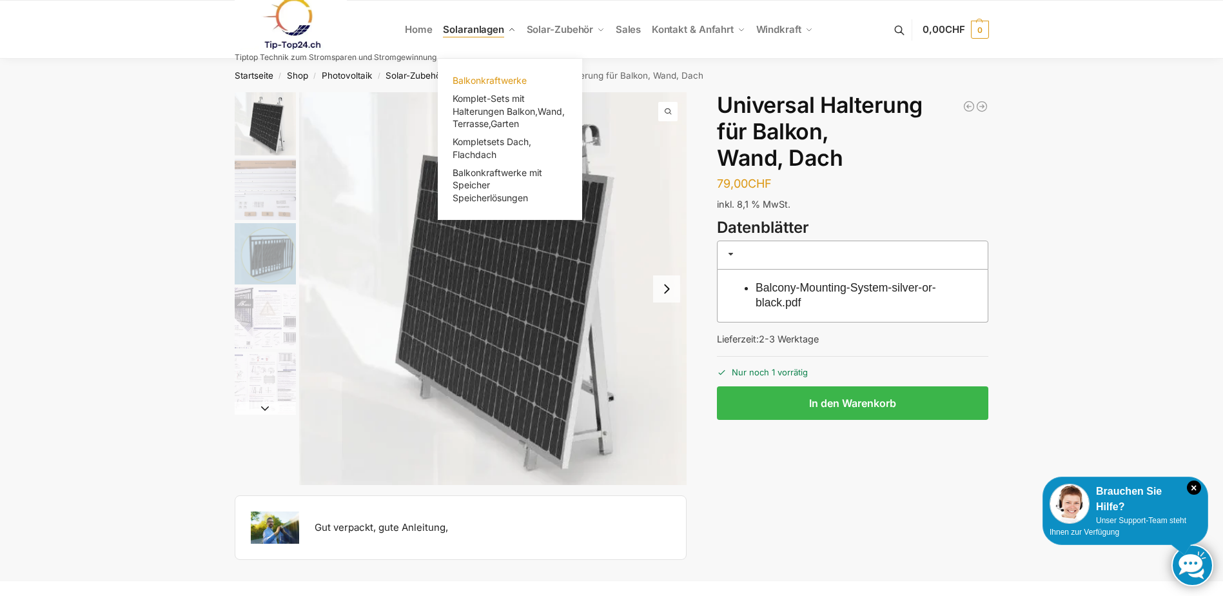
click at [488, 79] on span "Balkonkraftwerke" at bounding box center [490, 80] width 74 height 11
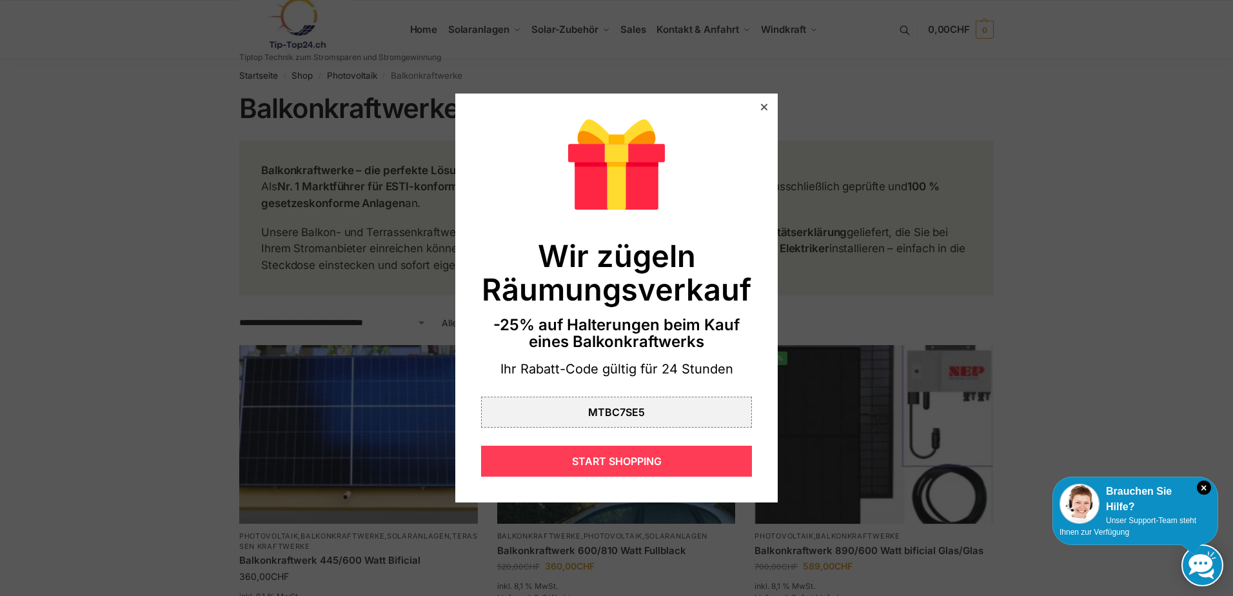
click at [676, 452] on div "START SHOPPING" at bounding box center [616, 461] width 271 height 31
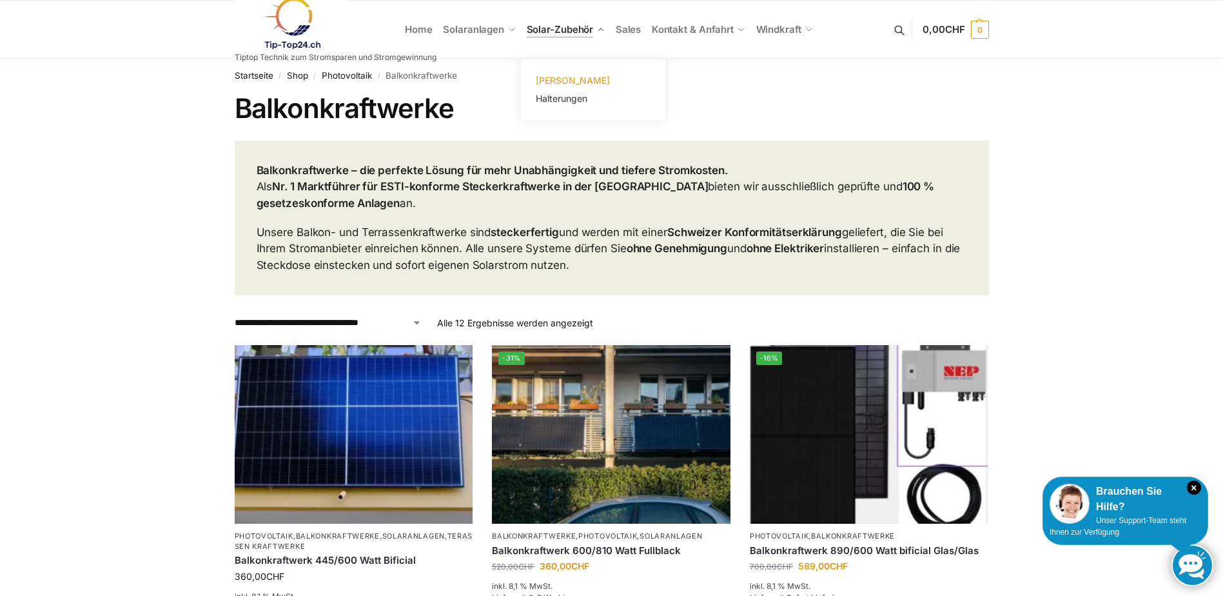
click at [583, 88] on link "[PERSON_NAME]" at bounding box center [593, 81] width 129 height 18
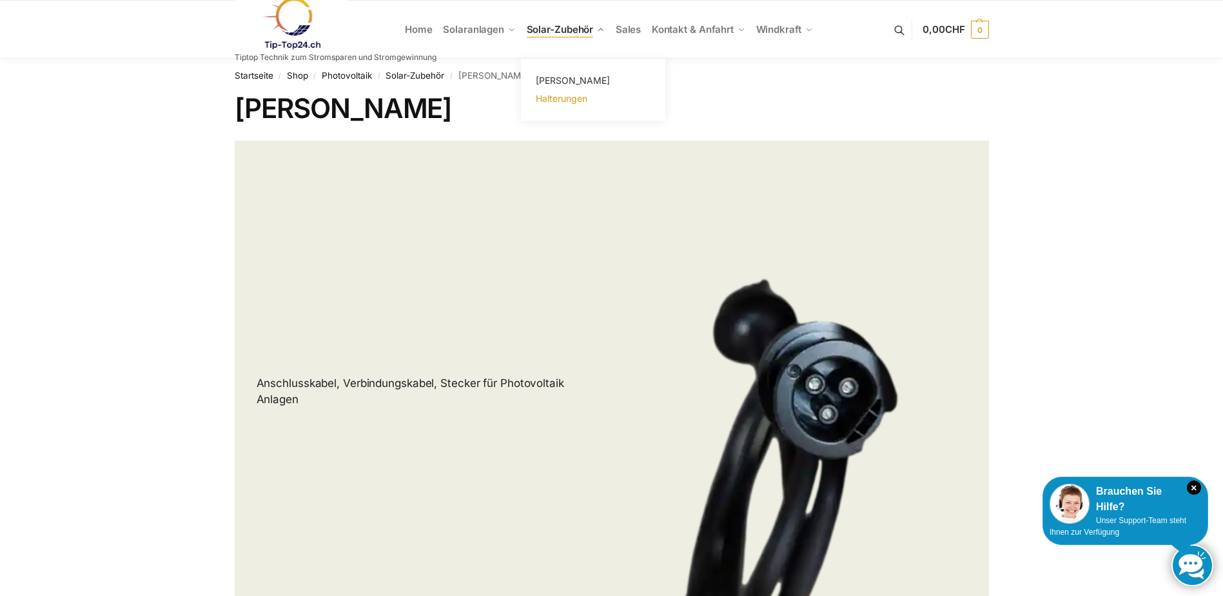
click at [545, 94] on span "Halterungen" at bounding box center [562, 98] width 52 height 11
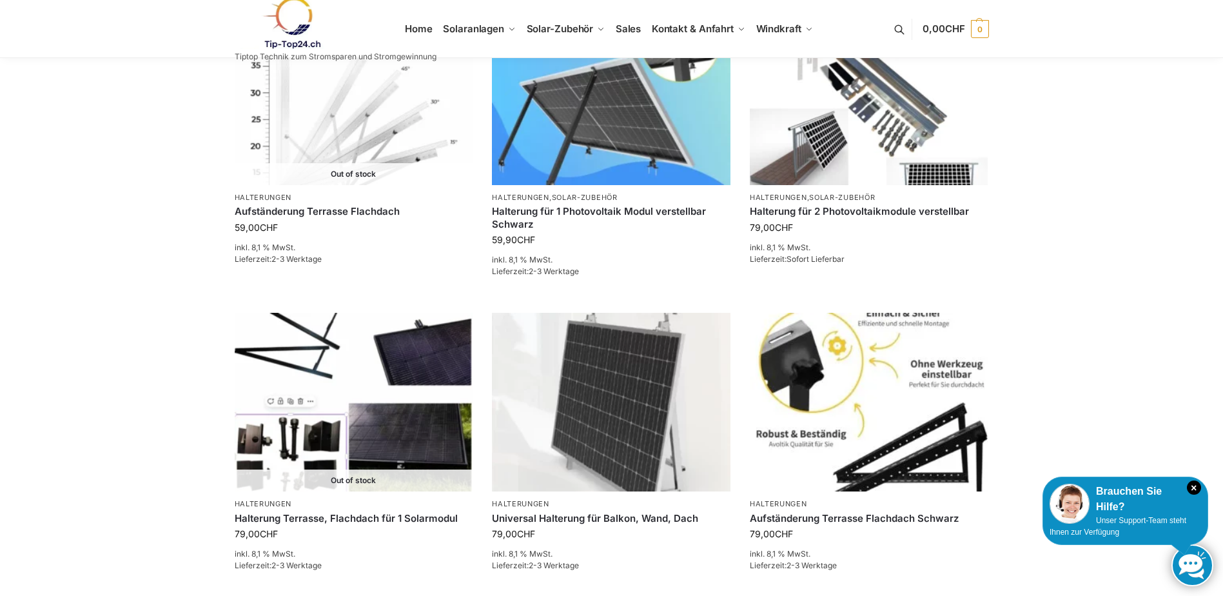
scroll to position [1151, 0]
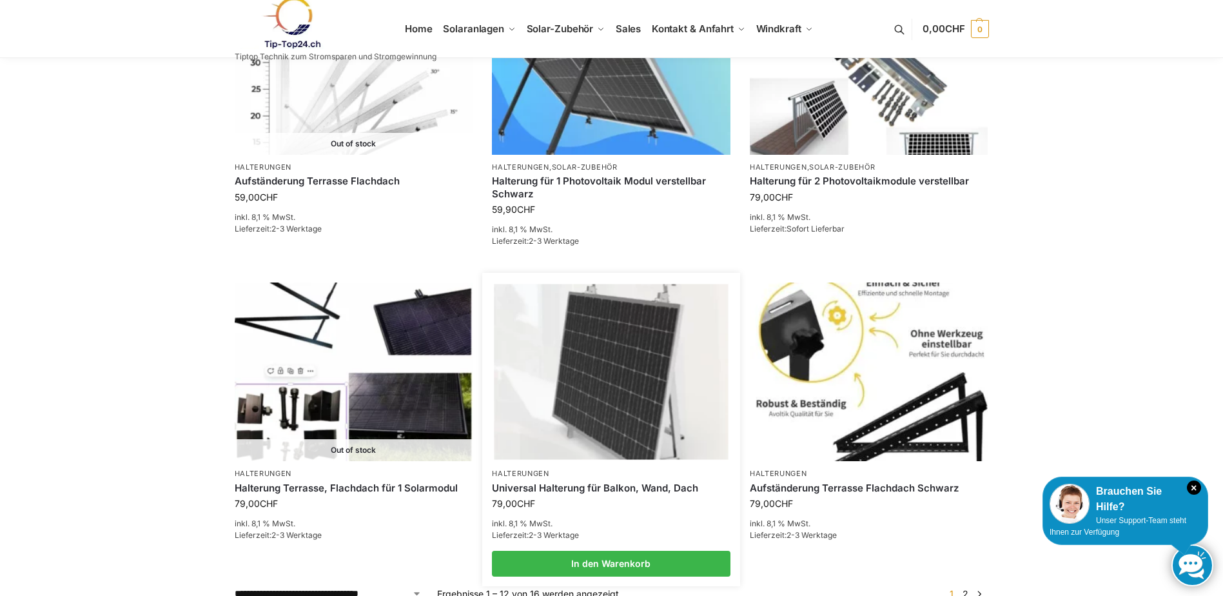
click at [644, 329] on img at bounding box center [611, 371] width 234 height 175
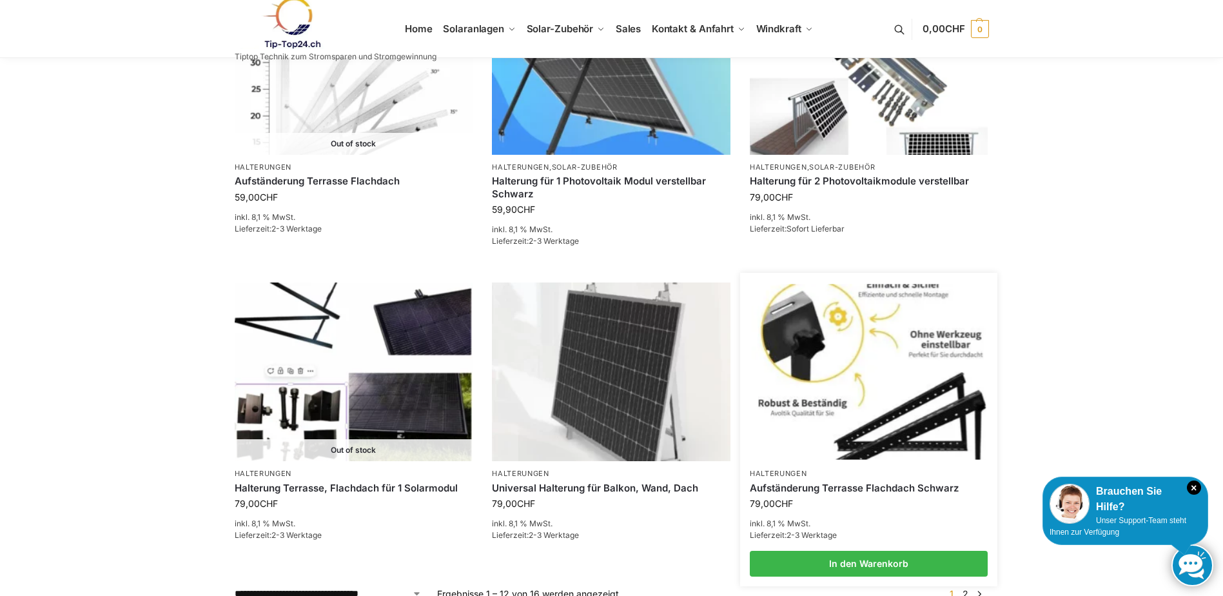
click at [916, 371] on img at bounding box center [869, 371] width 234 height 175
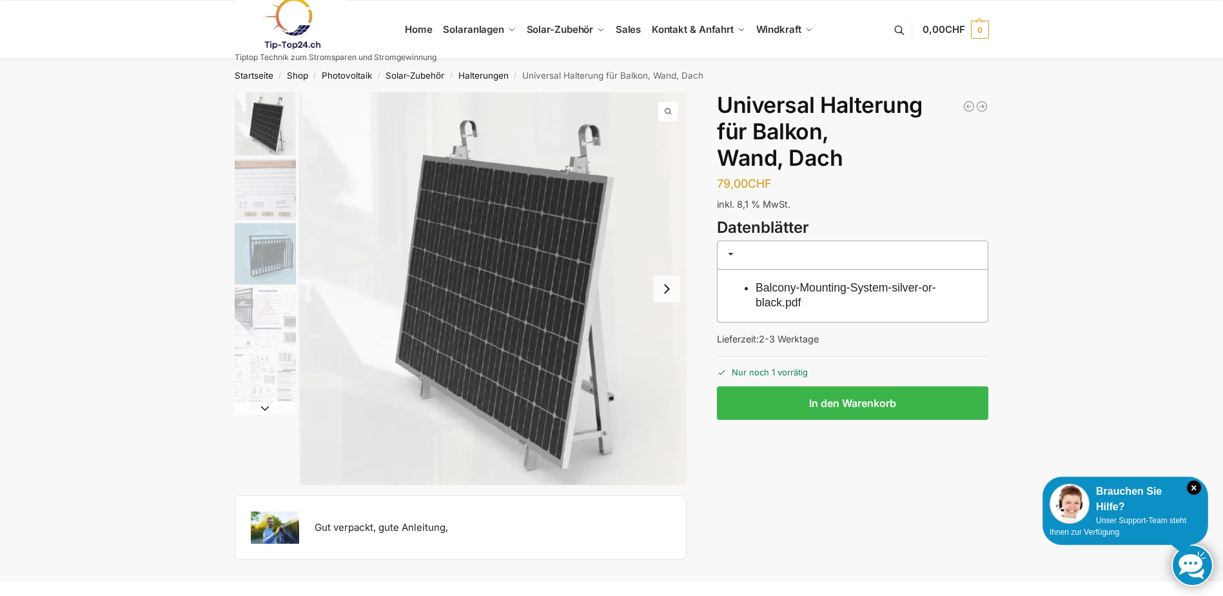
click at [255, 247] on img "3 / 5" at bounding box center [265, 253] width 61 height 61
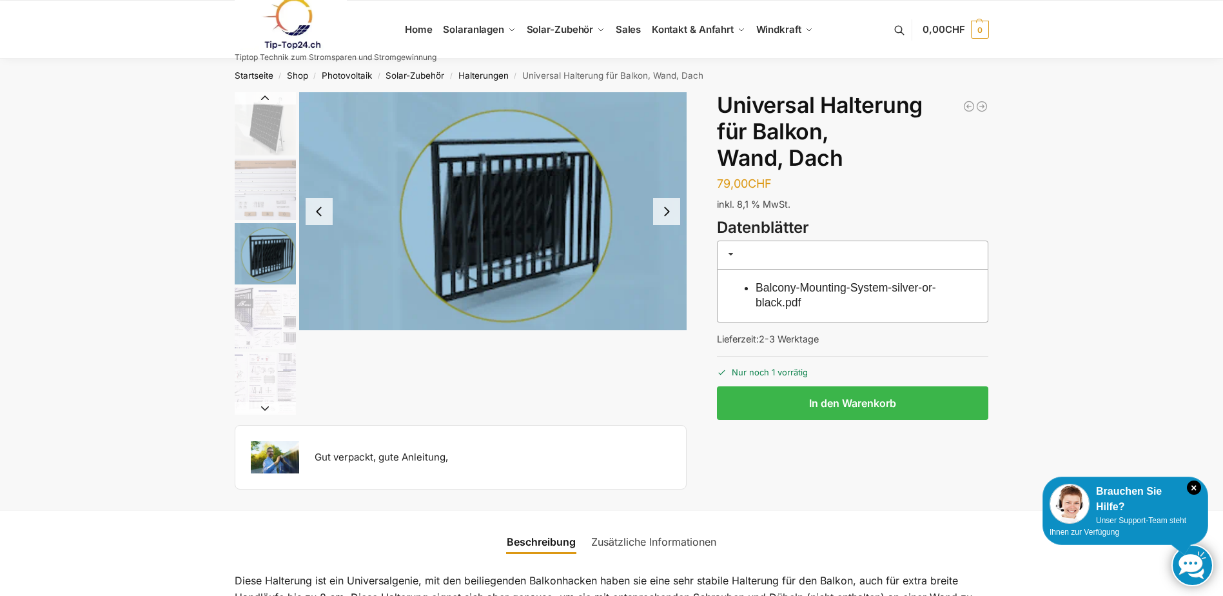
click at [257, 126] on img "1 / 5" at bounding box center [265, 123] width 61 height 63
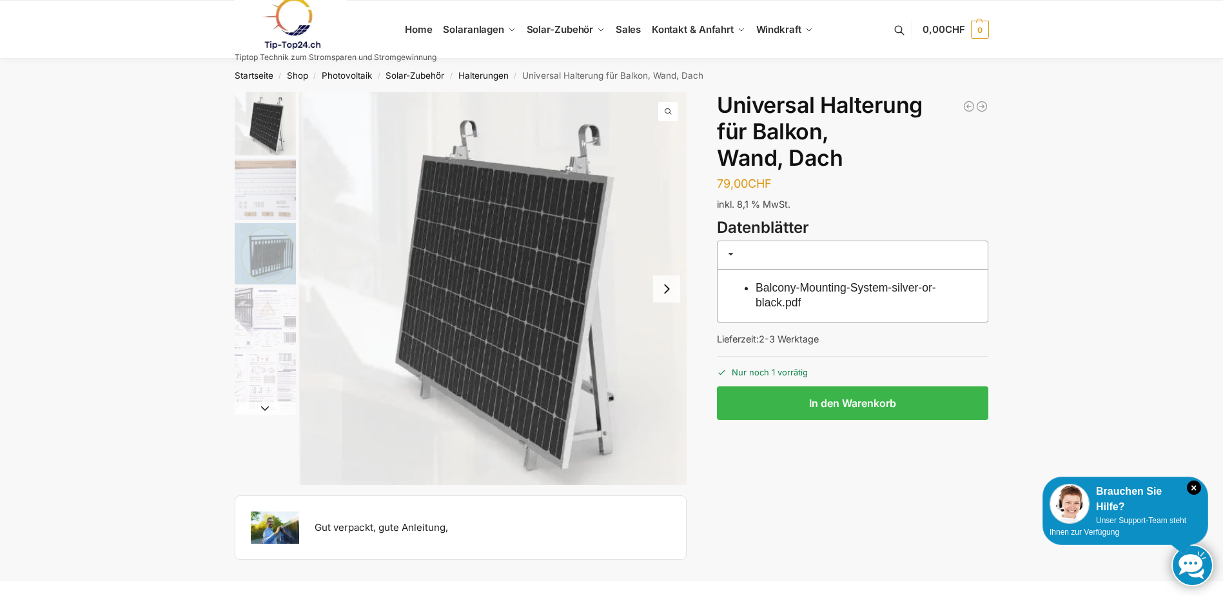
click at [664, 286] on button "Next slide" at bounding box center [666, 288] width 27 height 27
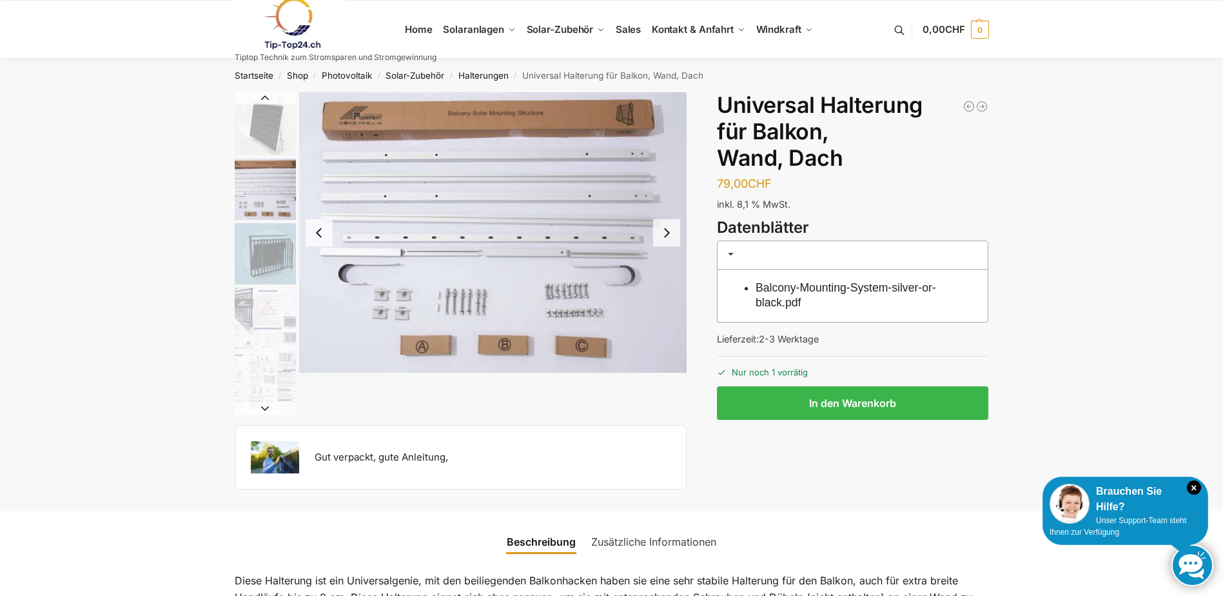
click at [657, 231] on button "Next slide" at bounding box center [666, 232] width 27 height 27
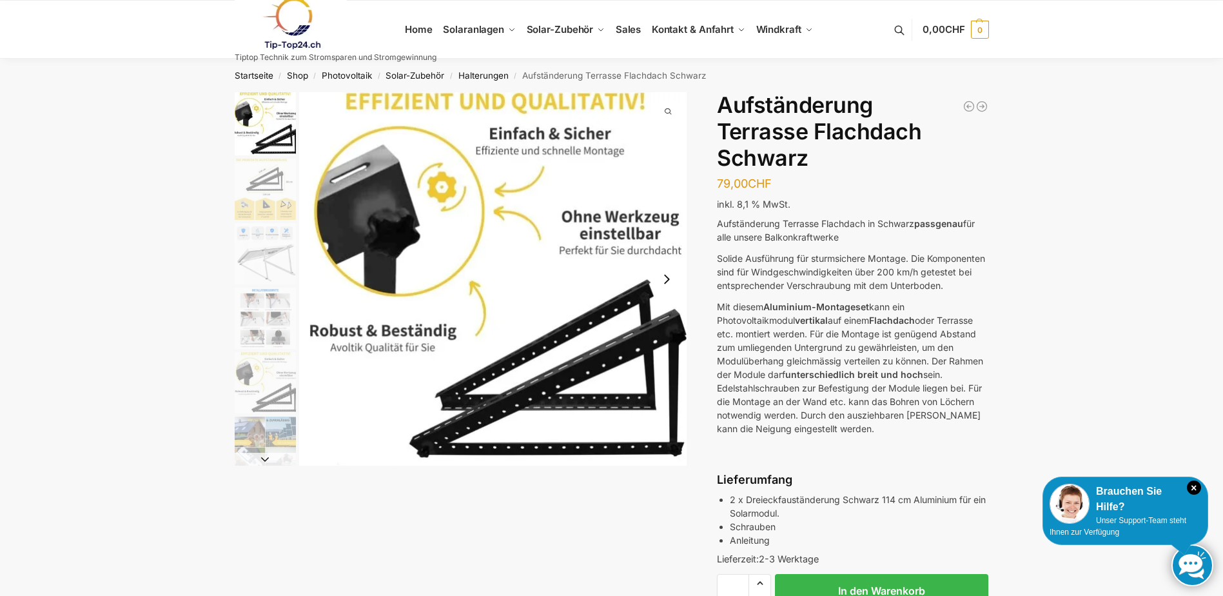
click at [270, 179] on img "2 / 6" at bounding box center [265, 189] width 61 height 61
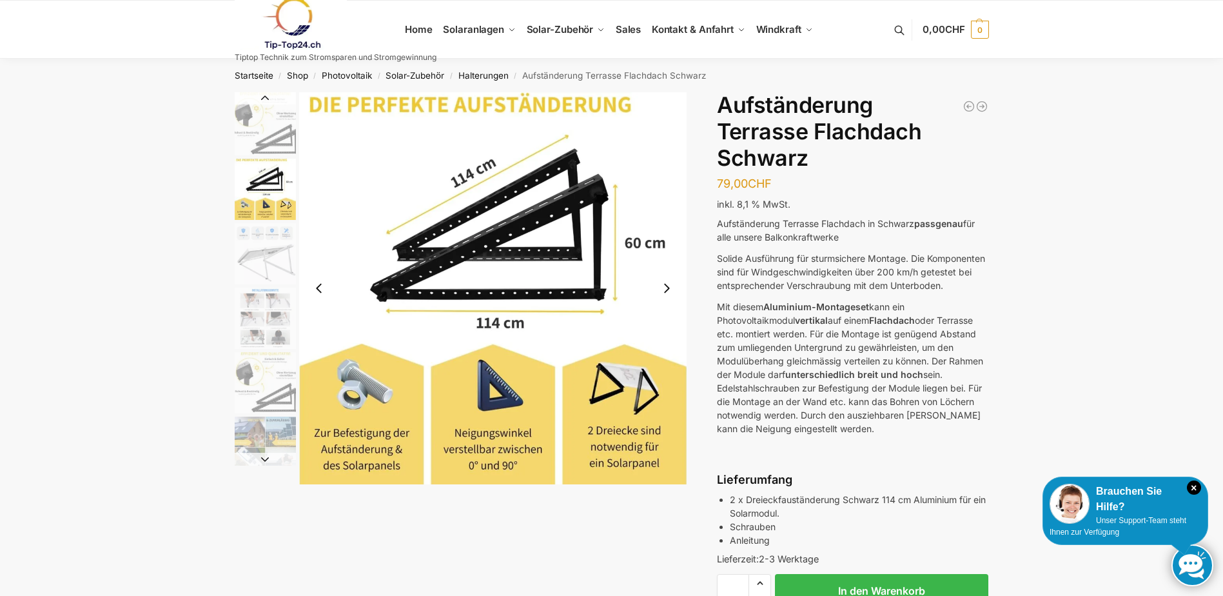
click at [667, 282] on button "Next slide" at bounding box center [666, 288] width 27 height 27
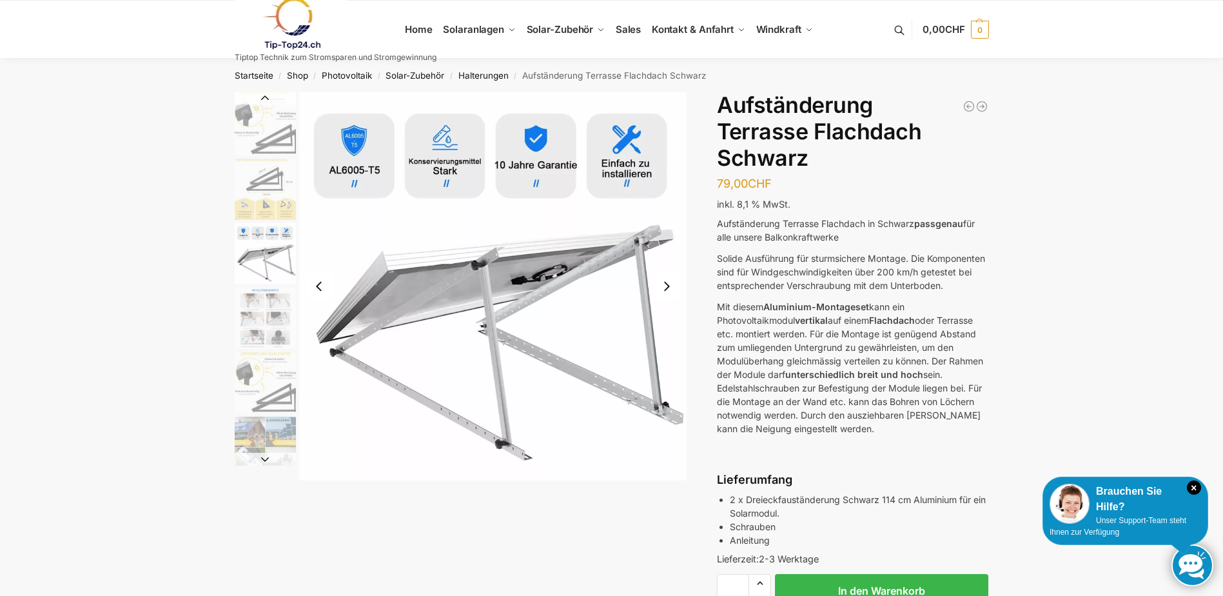
click at [664, 278] on button "Next slide" at bounding box center [666, 286] width 27 height 27
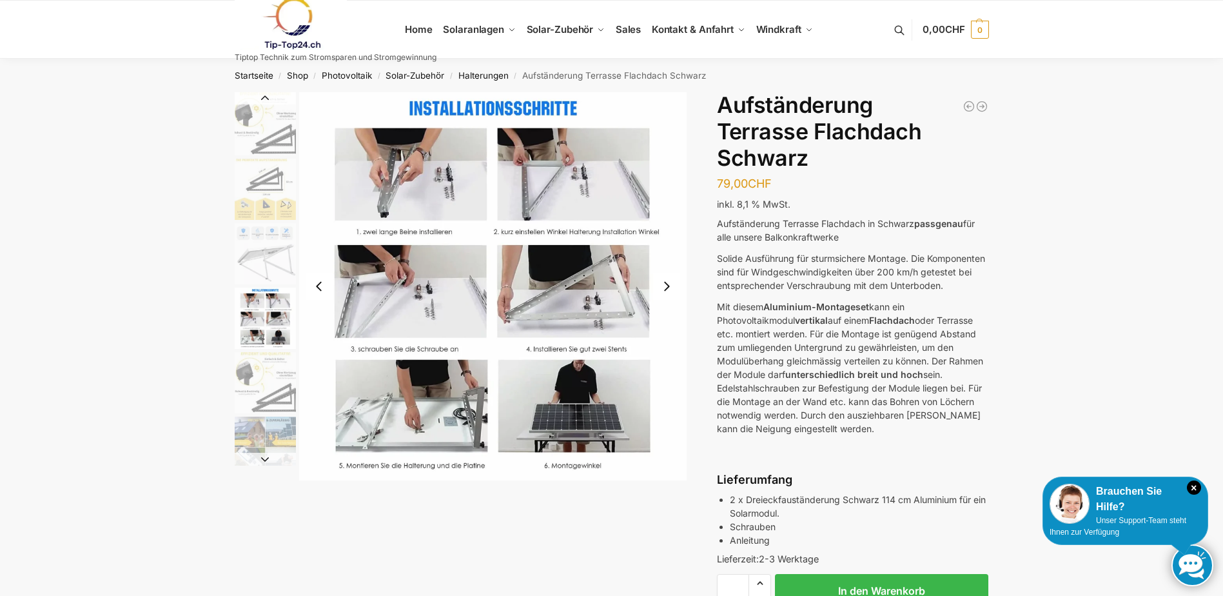
click at [665, 282] on button "Next slide" at bounding box center [666, 286] width 27 height 27
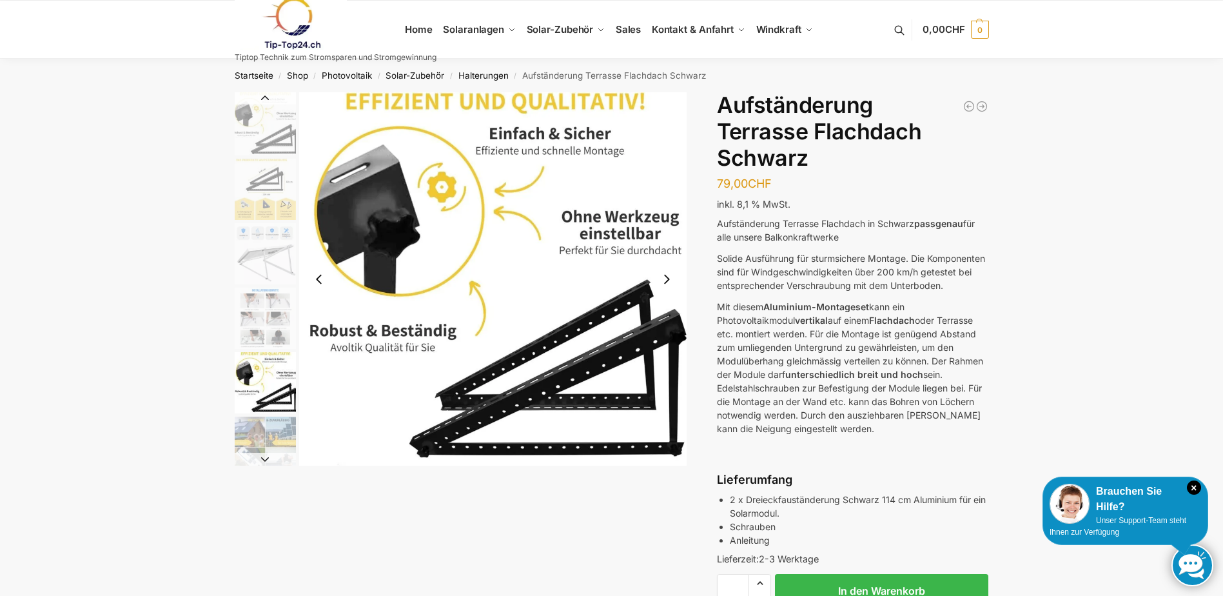
click at [293, 184] on img "2 / 6" at bounding box center [265, 189] width 61 height 61
click at [665, 277] on button "Next slide" at bounding box center [666, 279] width 27 height 27
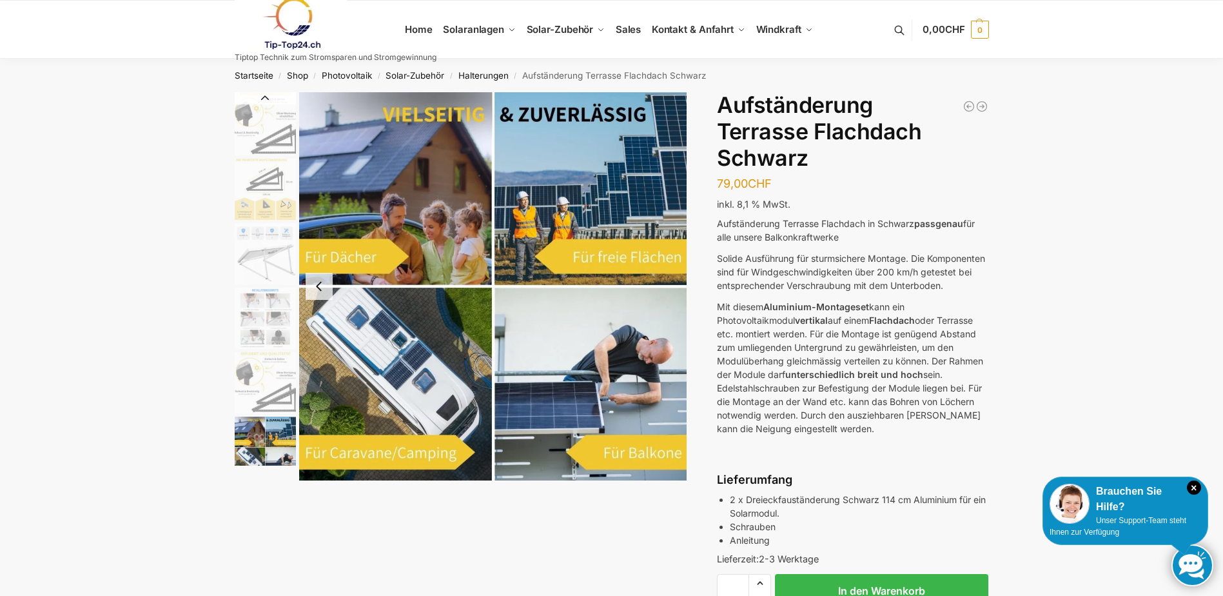
click at [317, 280] on button "Previous slide" at bounding box center [319, 286] width 27 height 27
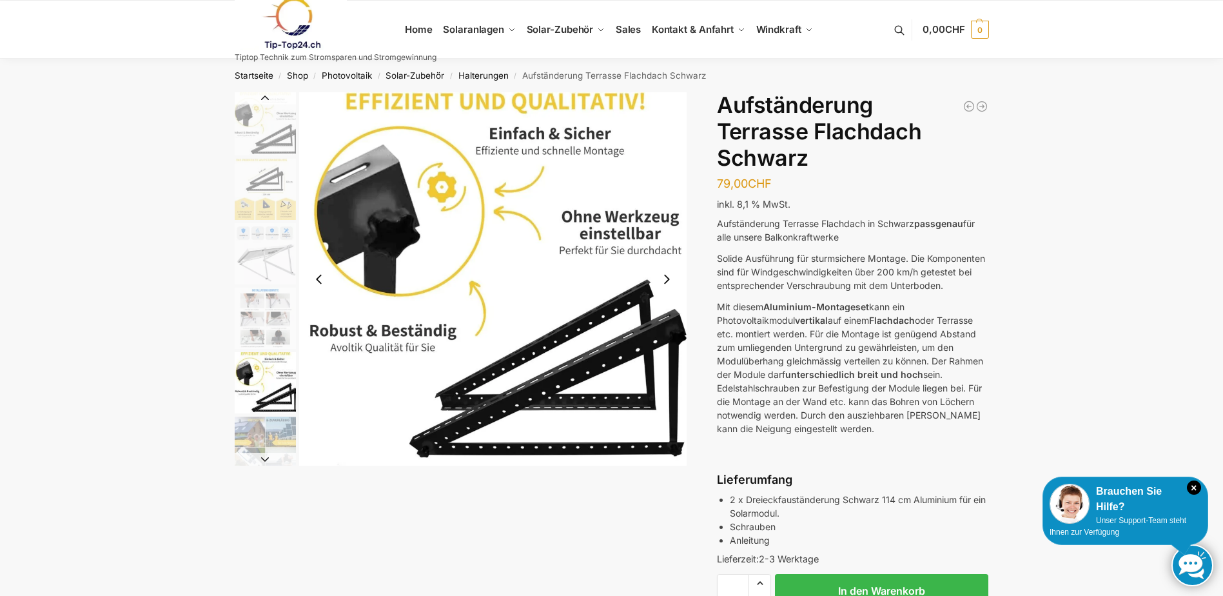
click at [318, 277] on button "Previous slide" at bounding box center [319, 279] width 27 height 27
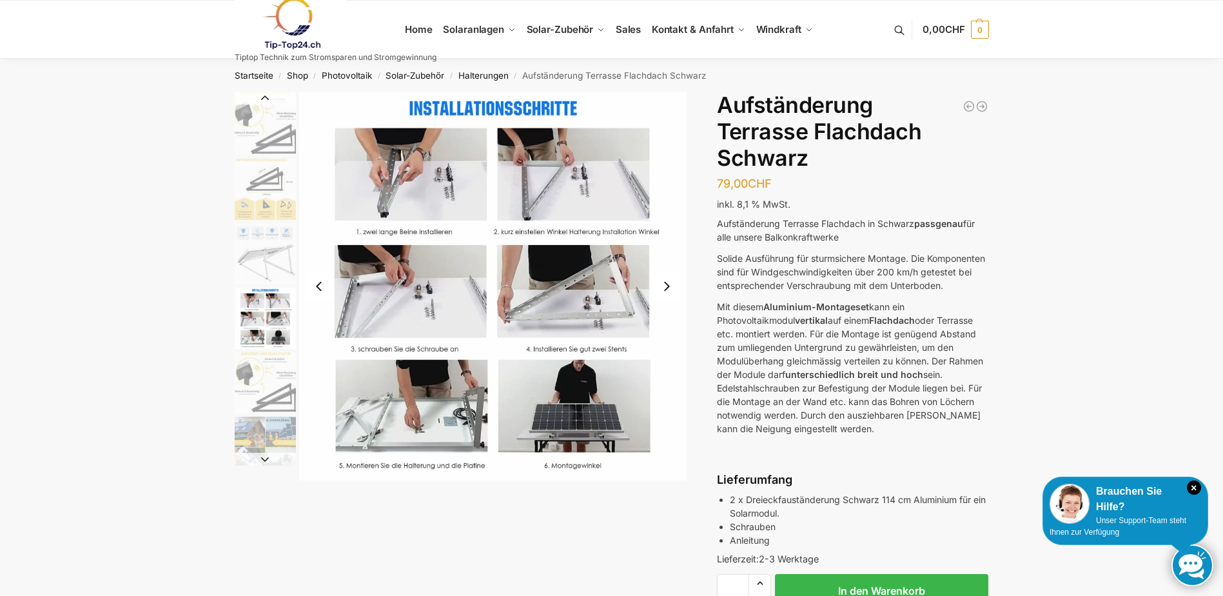
click at [317, 279] on button "Previous slide" at bounding box center [319, 286] width 27 height 27
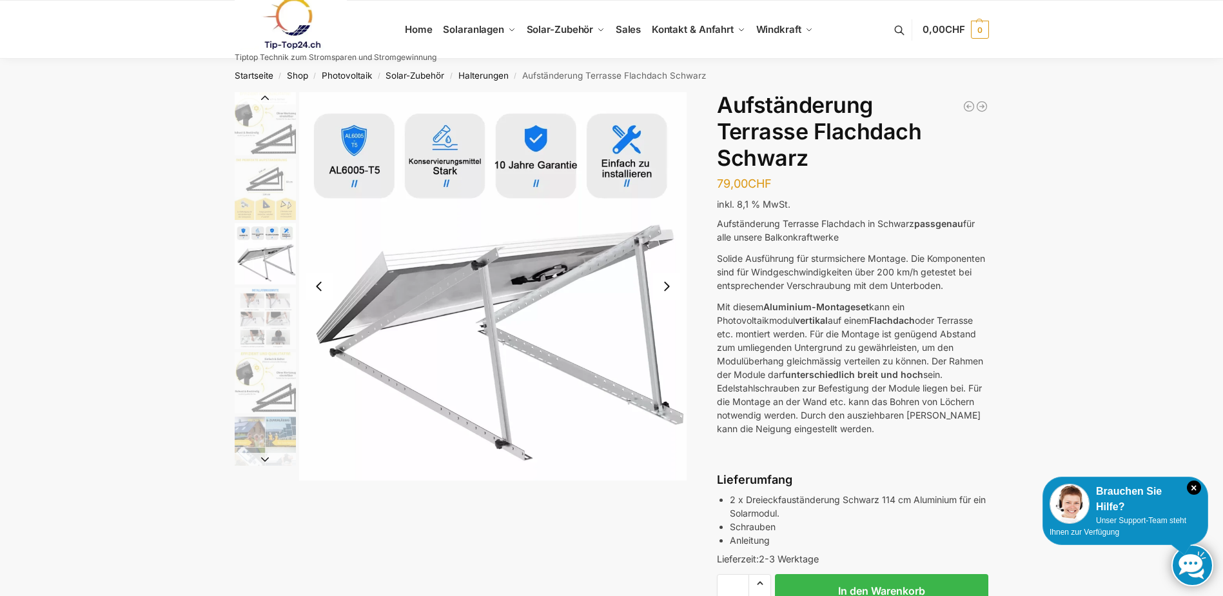
click at [322, 279] on button "Previous slide" at bounding box center [319, 286] width 27 height 27
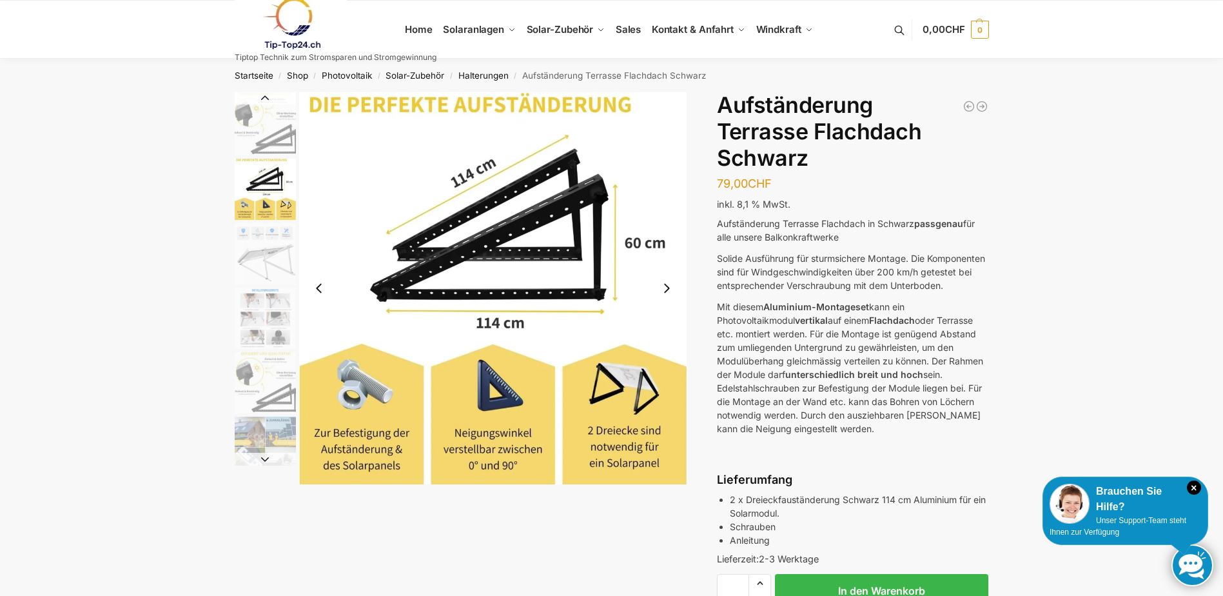
click at [321, 280] on button "Previous slide" at bounding box center [319, 288] width 27 height 27
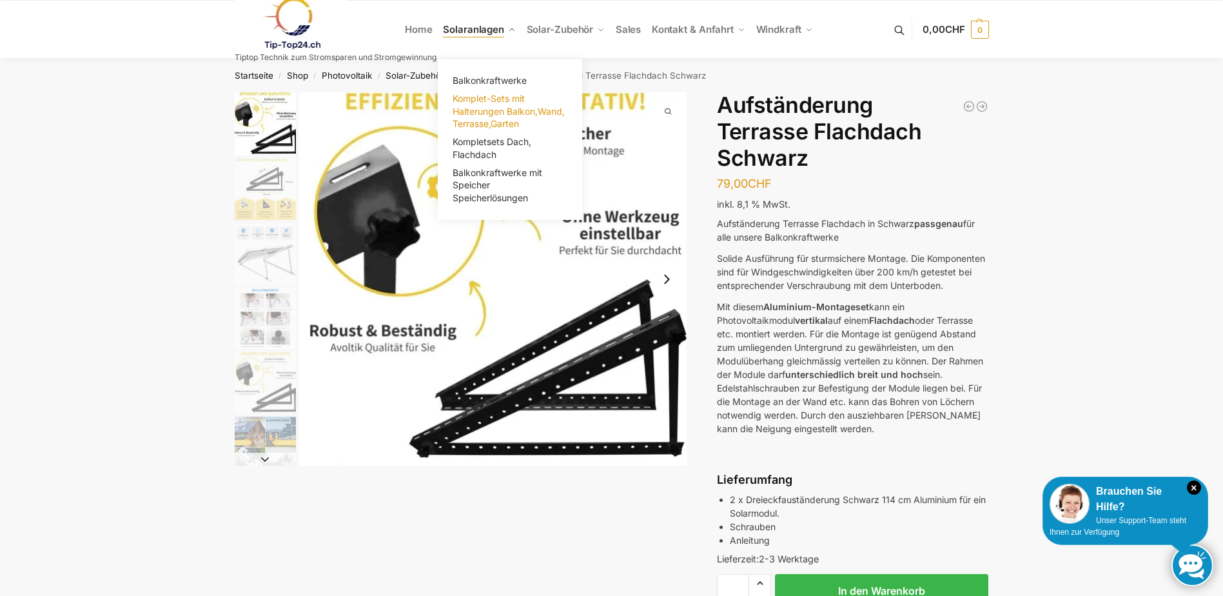
click at [501, 104] on span "Komplet-Sets mit Halterungen Balkon,Wand, Terrasse,Garten" at bounding box center [509, 111] width 112 height 36
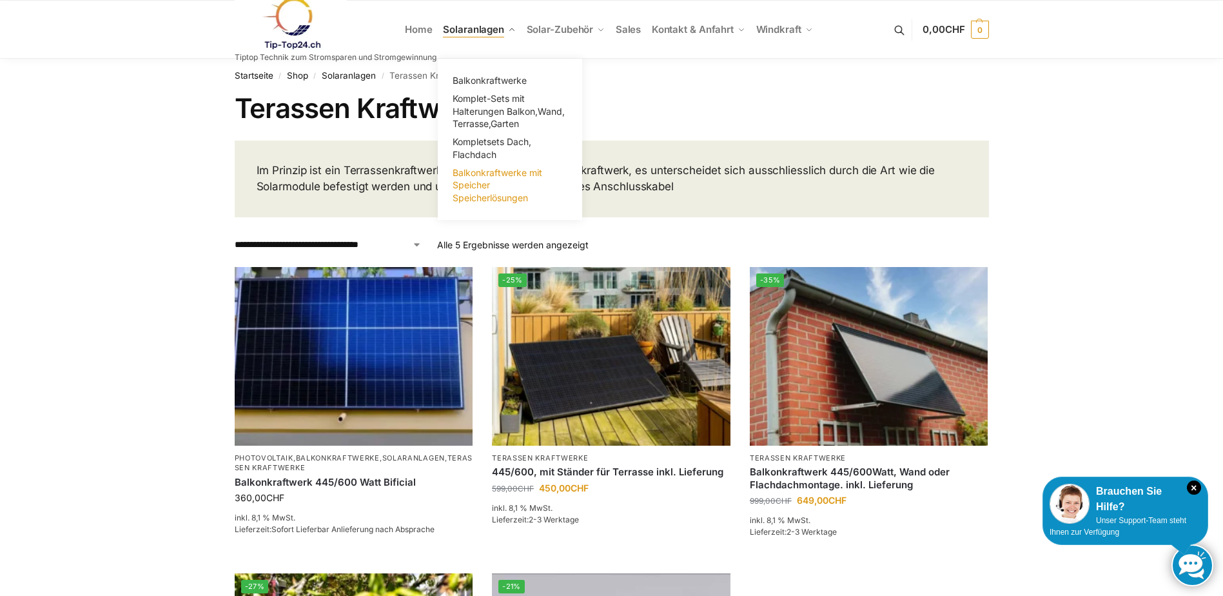
click at [480, 169] on span "Balkonkraftwerke mit Speicher Speicherlösungen" at bounding box center [498, 185] width 90 height 36
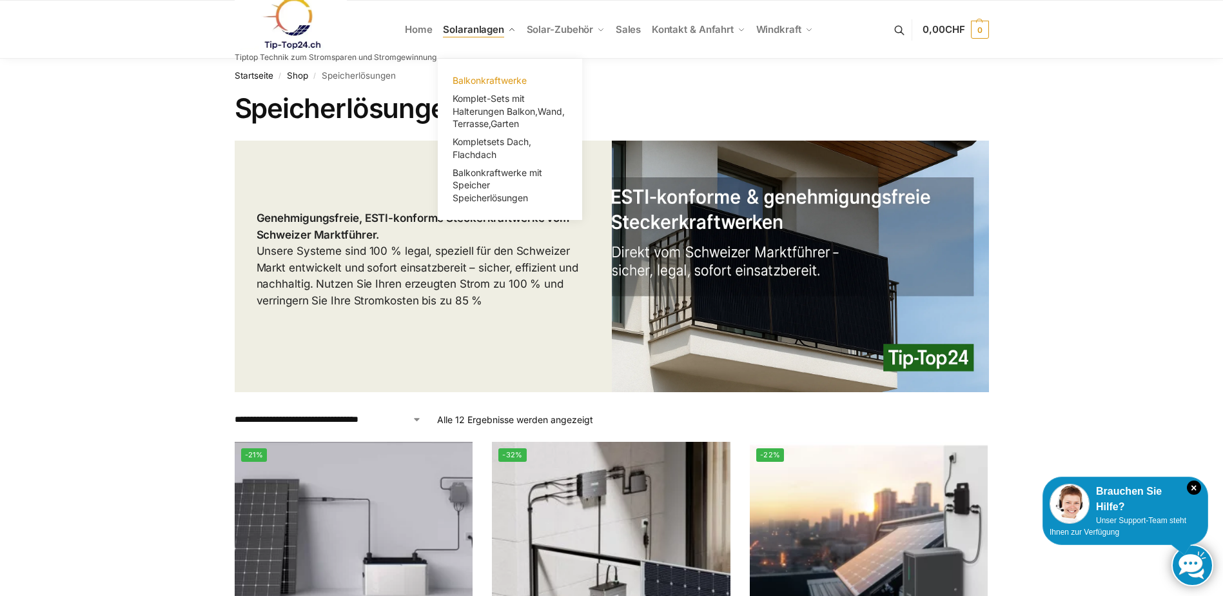
click at [470, 73] on link "Balkonkraftwerke" at bounding box center [510, 81] width 129 height 18
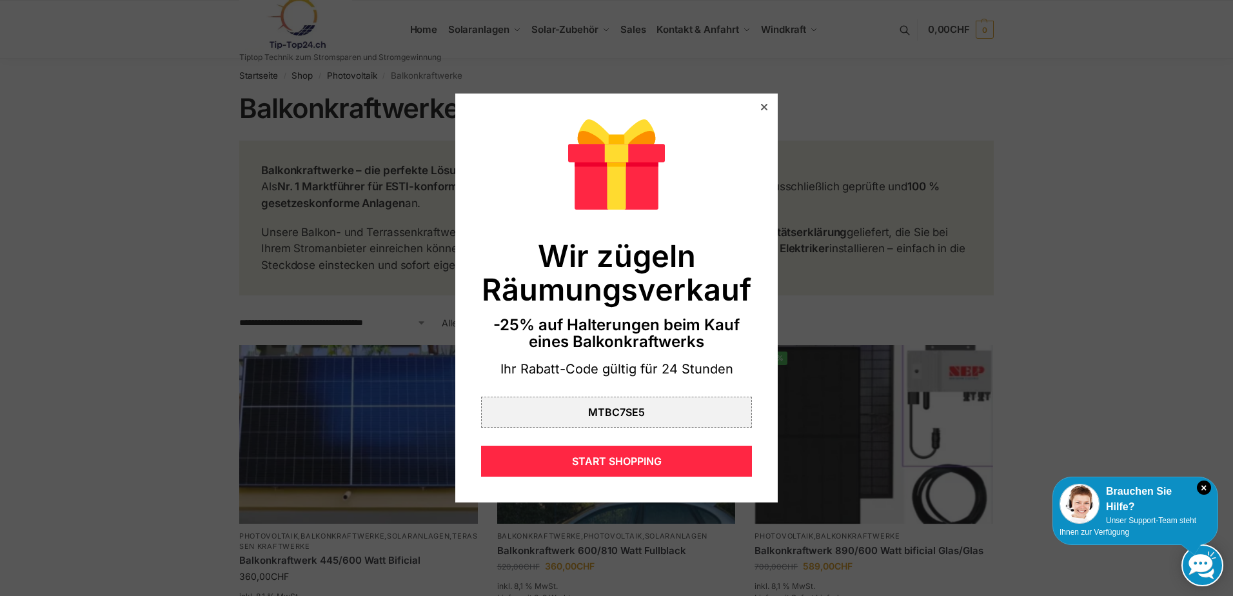
click at [761, 106] on icon at bounding box center [764, 107] width 6 height 6
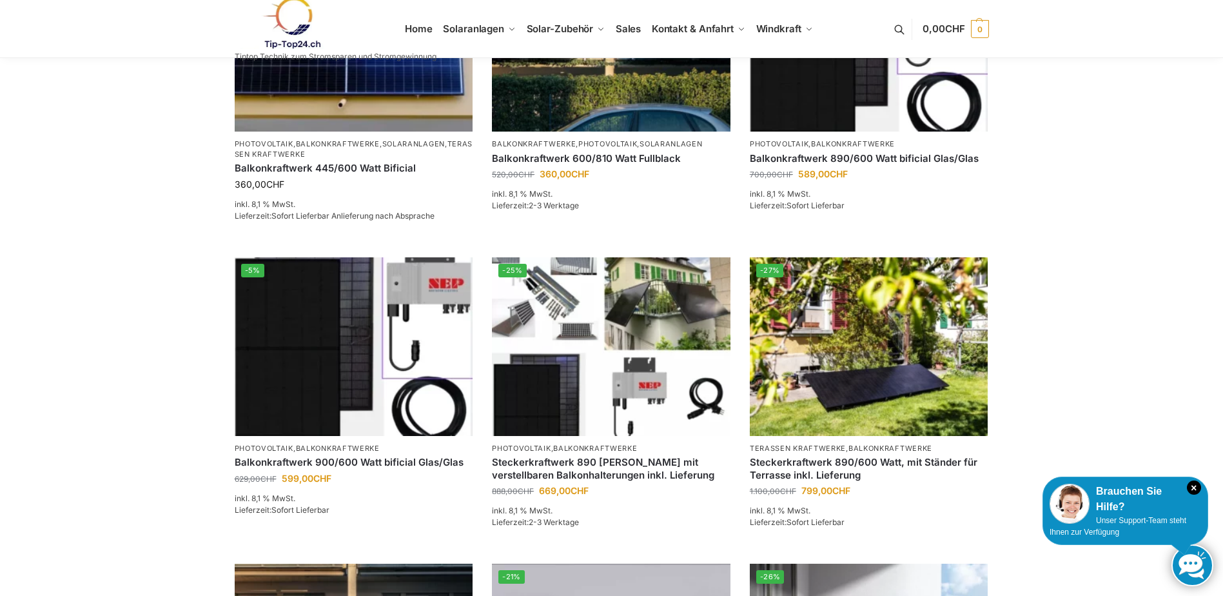
scroll to position [269, 0]
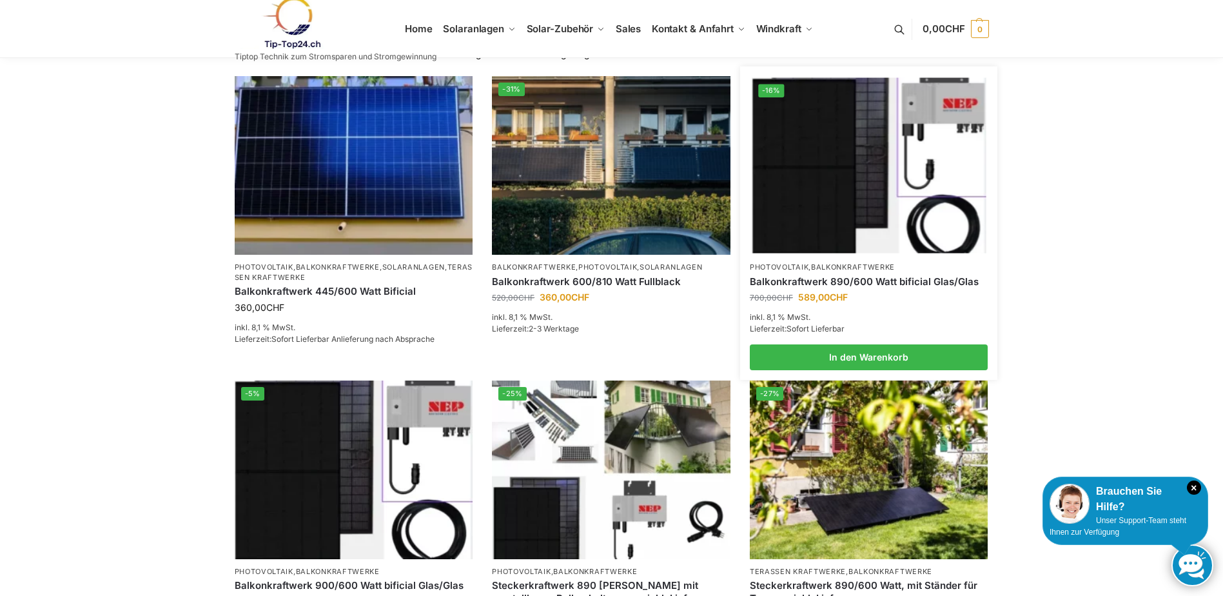
click at [936, 159] on img at bounding box center [869, 165] width 234 height 175
click at [874, 175] on img at bounding box center [869, 165] width 234 height 175
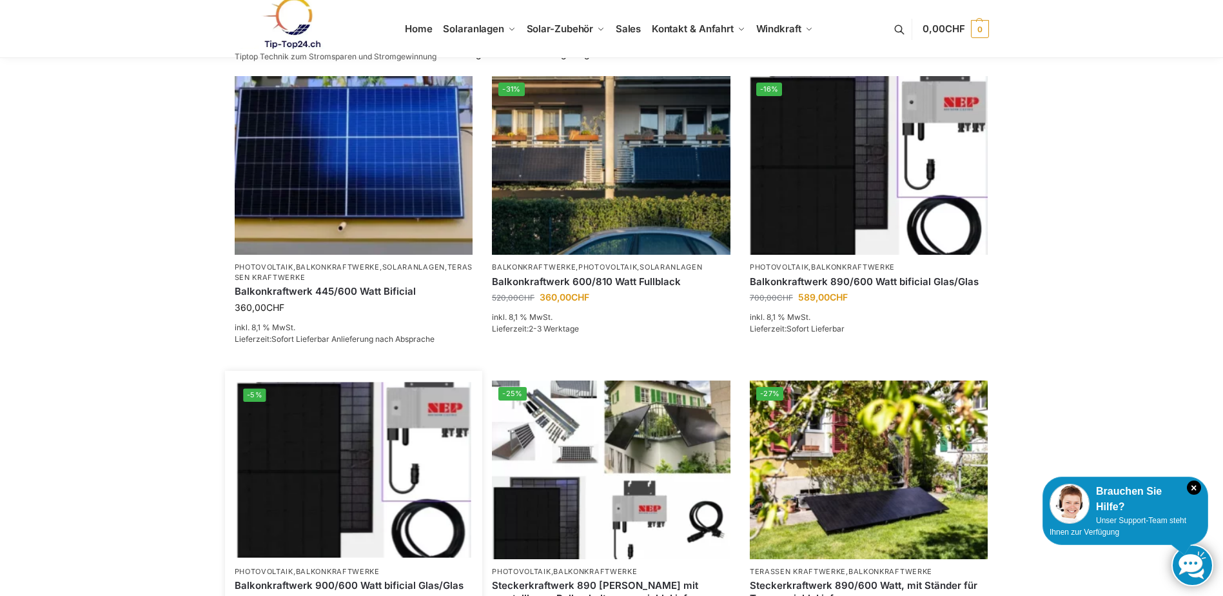
click at [397, 500] on img at bounding box center [354, 469] width 234 height 175
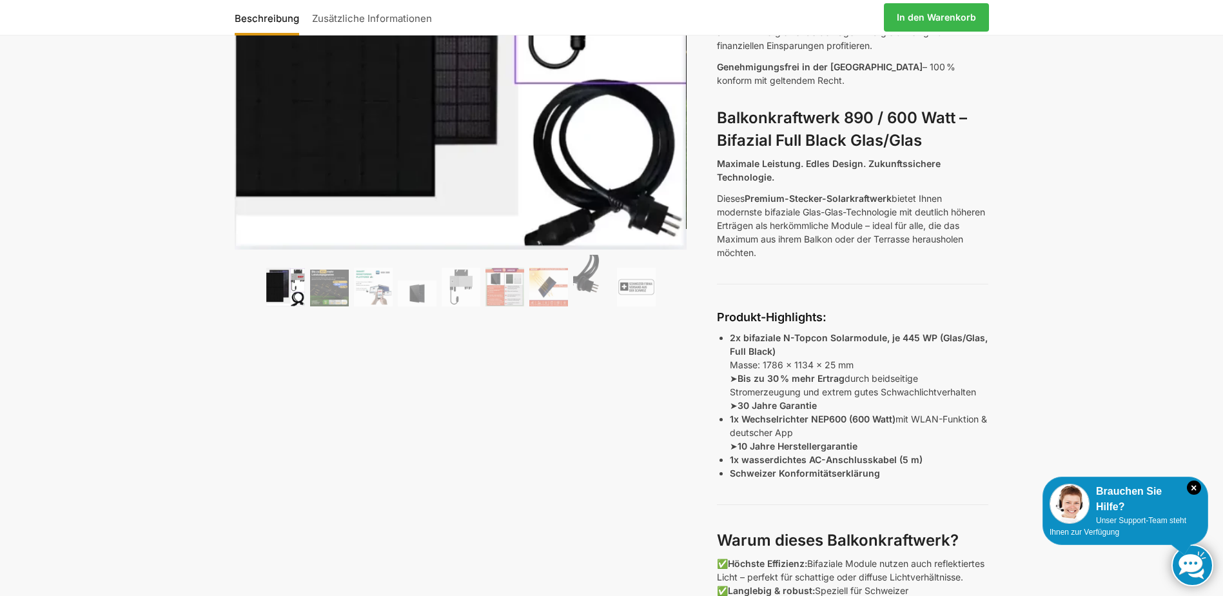
scroll to position [161, 0]
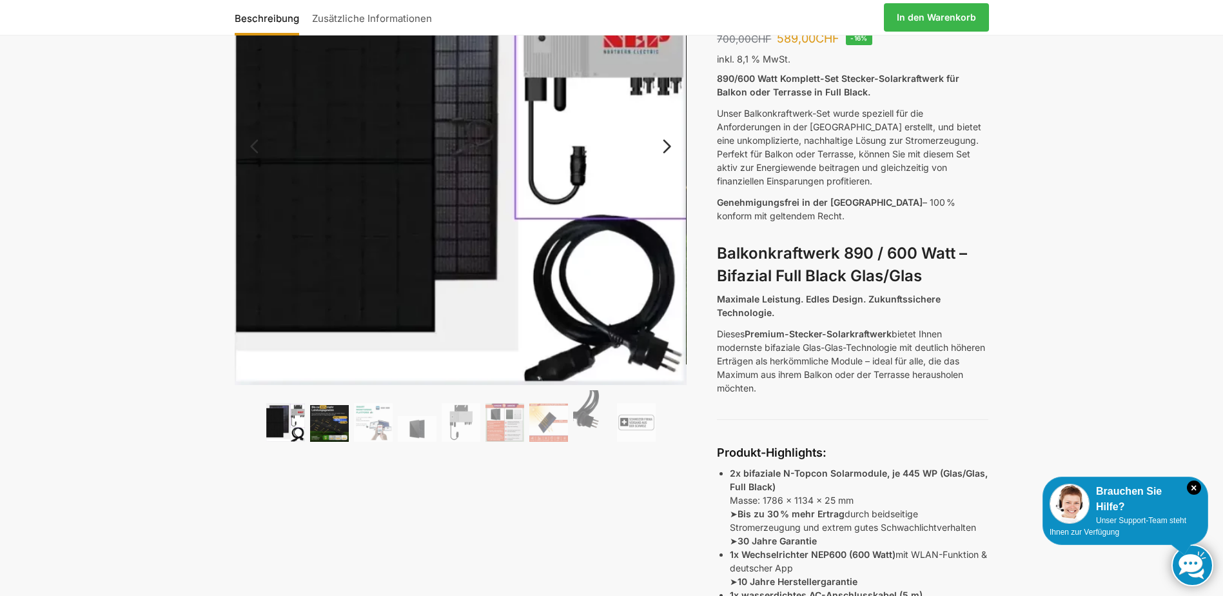
click at [339, 412] on img at bounding box center [329, 423] width 39 height 37
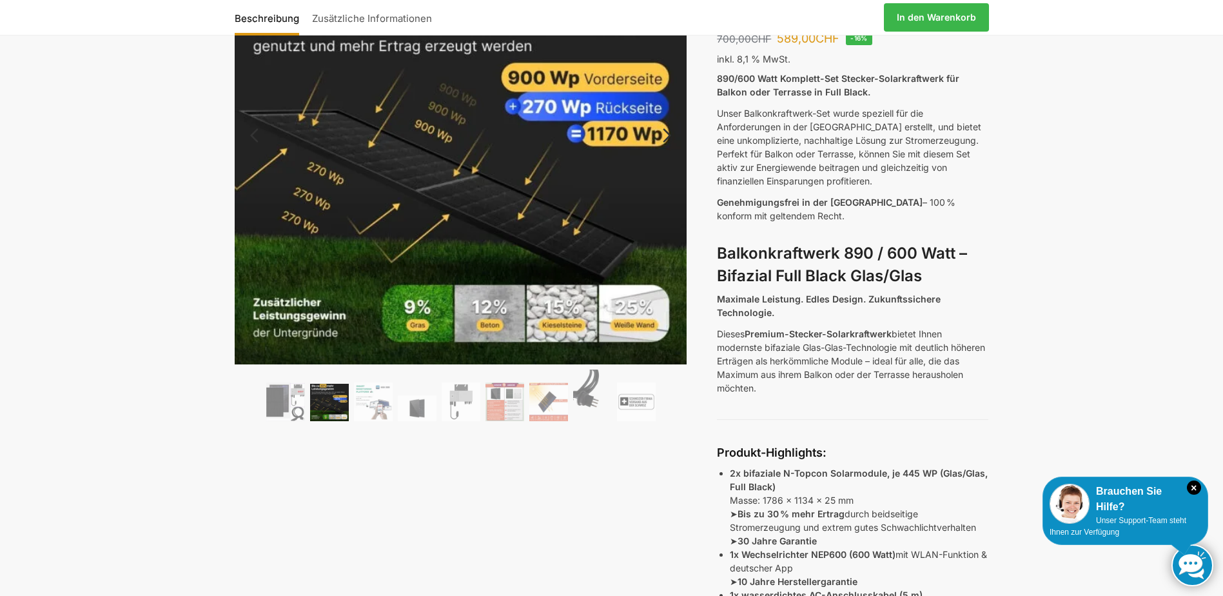
click at [335, 393] on img at bounding box center [329, 402] width 39 height 37
click at [284, 403] on img at bounding box center [285, 401] width 39 height 39
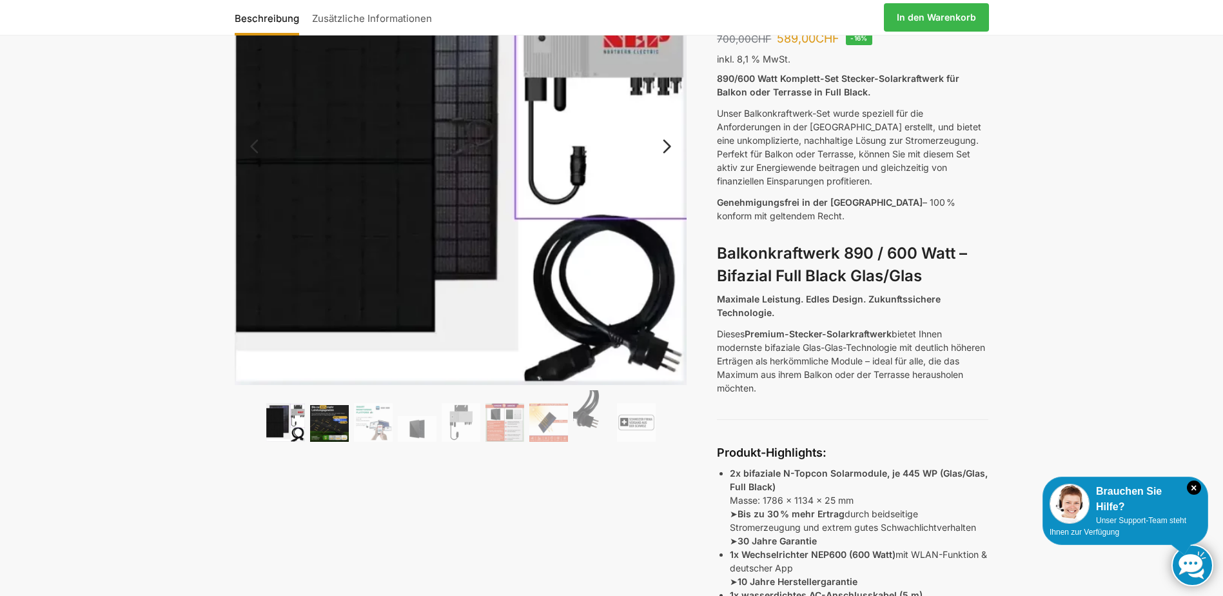
click at [321, 415] on img at bounding box center [329, 423] width 39 height 37
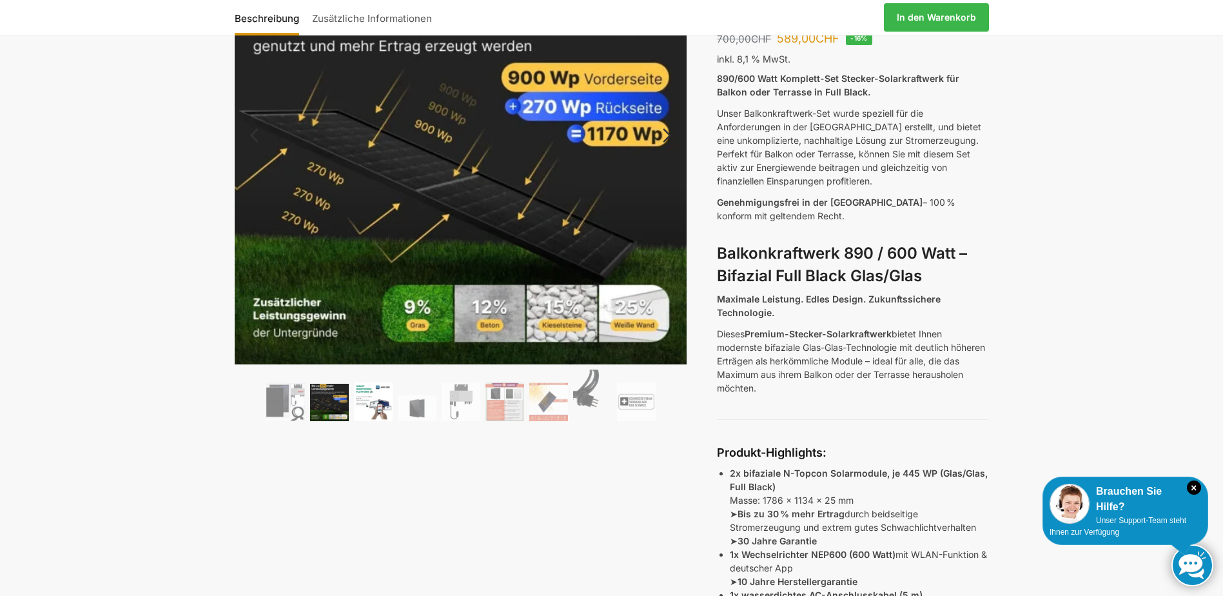
click at [383, 404] on img at bounding box center [373, 401] width 39 height 39
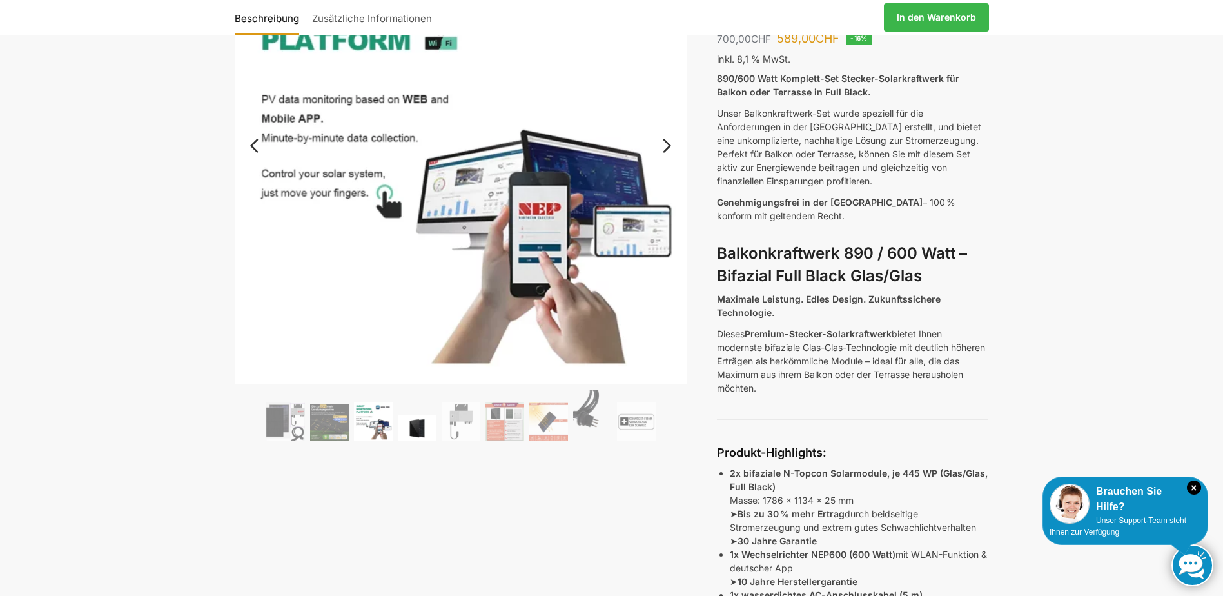
click at [418, 422] on img at bounding box center [417, 428] width 39 height 26
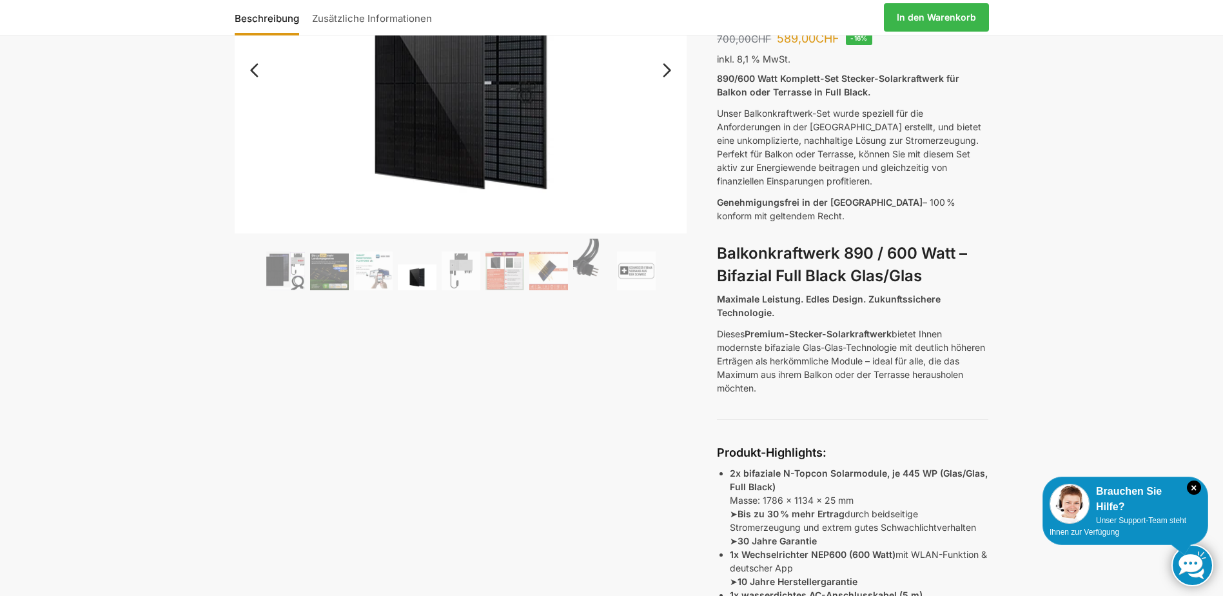
click at [417, 264] on img at bounding box center [417, 277] width 39 height 26
click at [453, 271] on img at bounding box center [461, 270] width 39 height 39
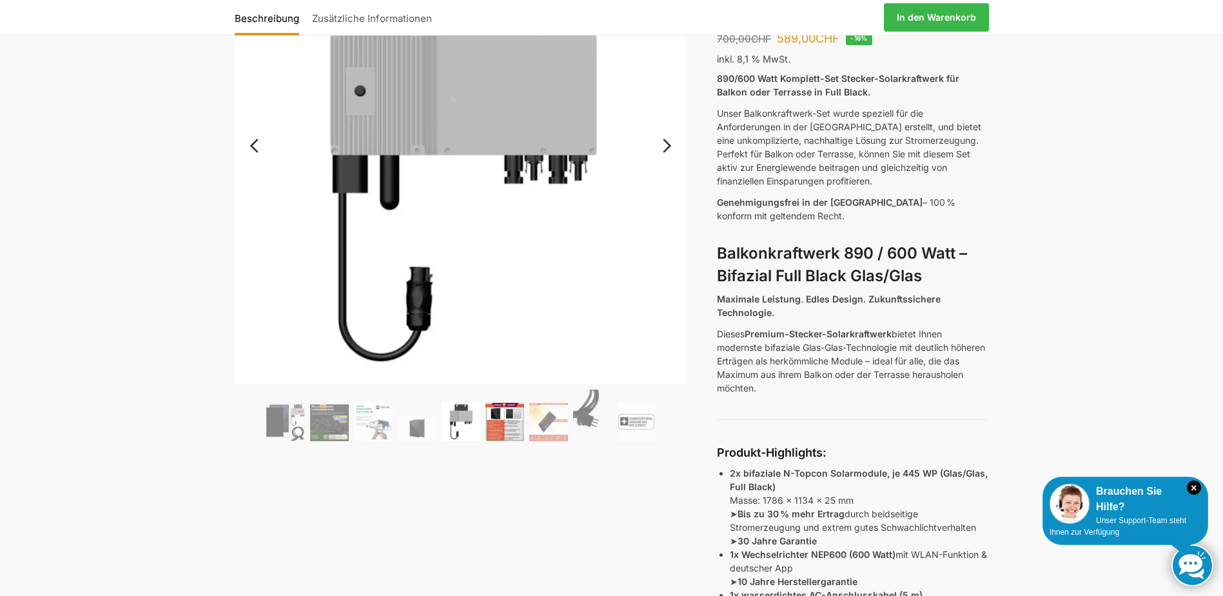
click at [511, 406] on img at bounding box center [505, 421] width 39 height 39
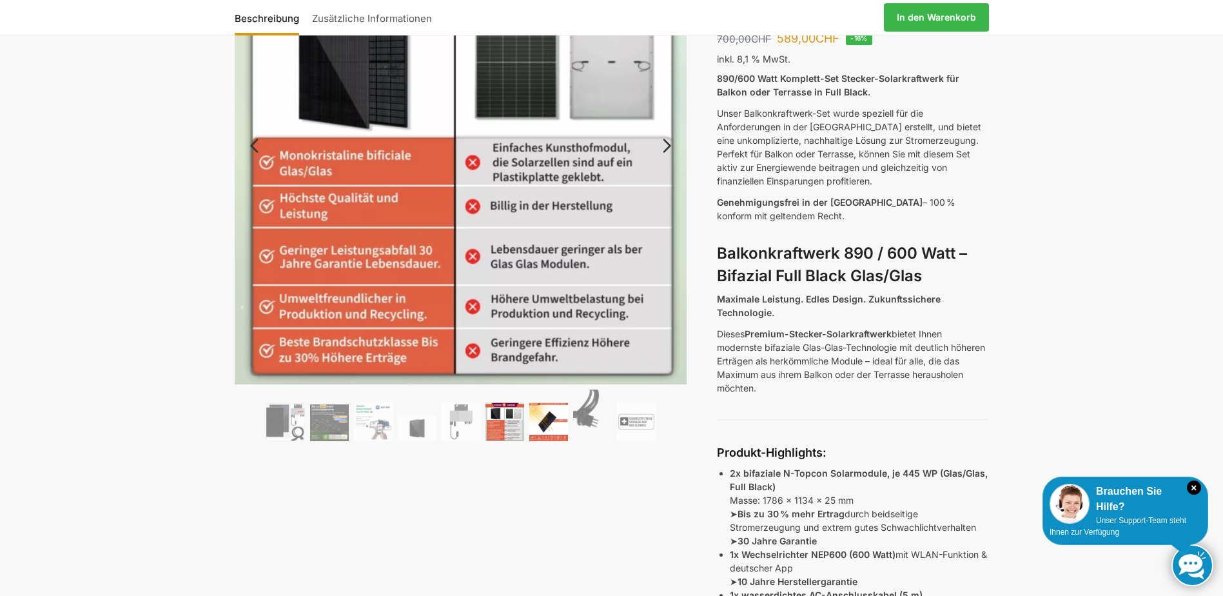
click at [546, 414] on img at bounding box center [548, 421] width 39 height 39
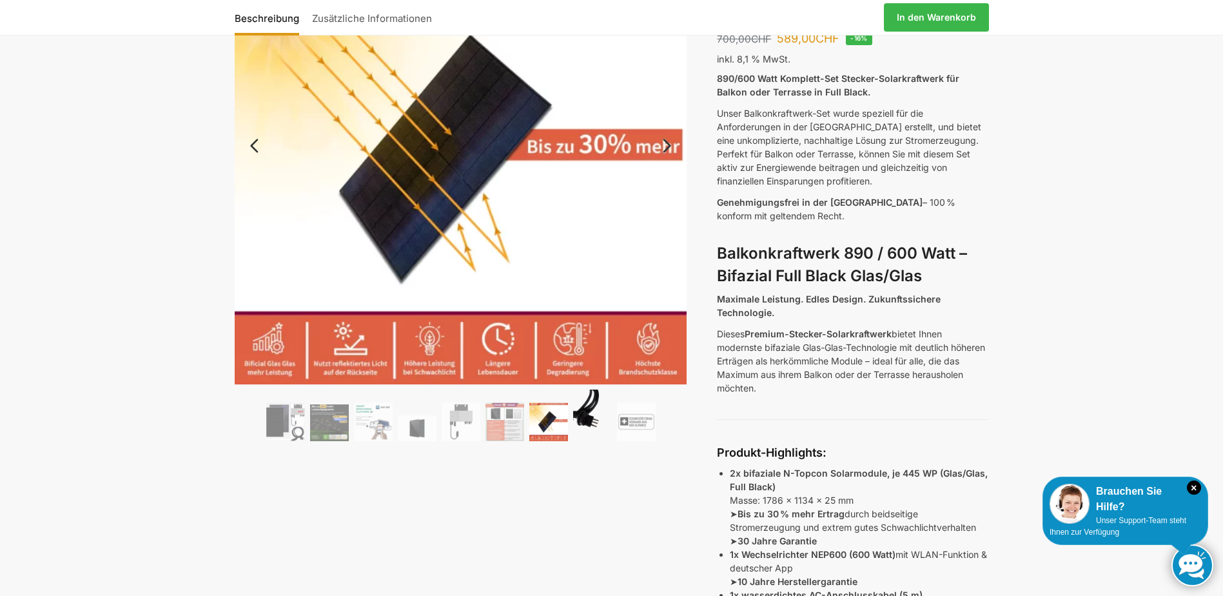
click at [587, 412] on img at bounding box center [592, 415] width 39 height 52
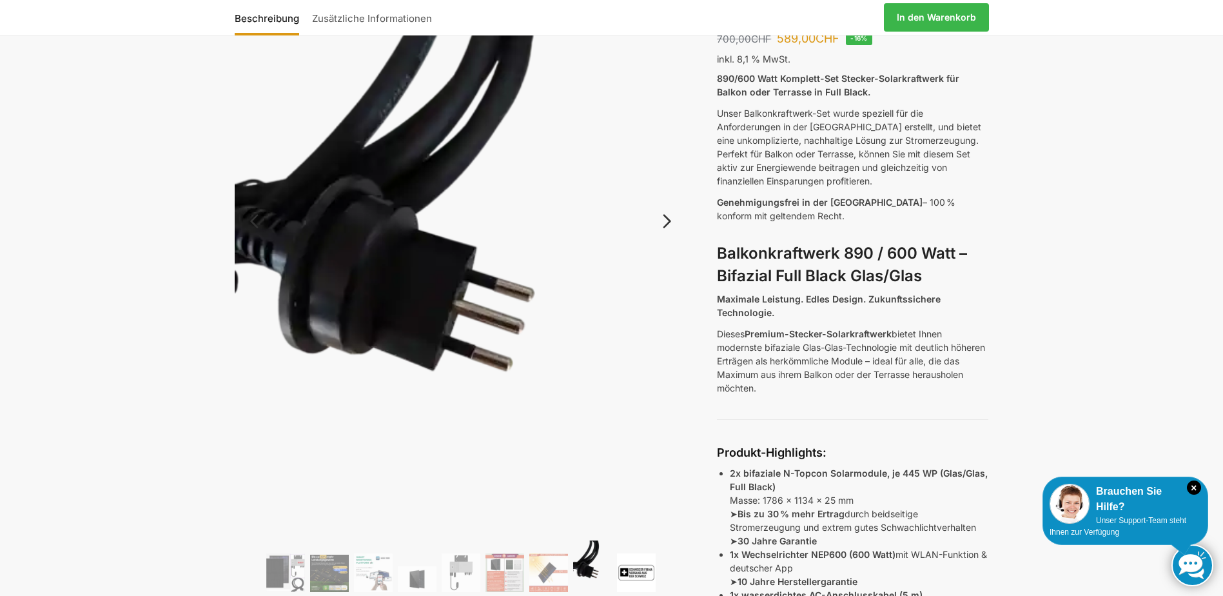
click at [633, 567] on img at bounding box center [636, 572] width 39 height 39
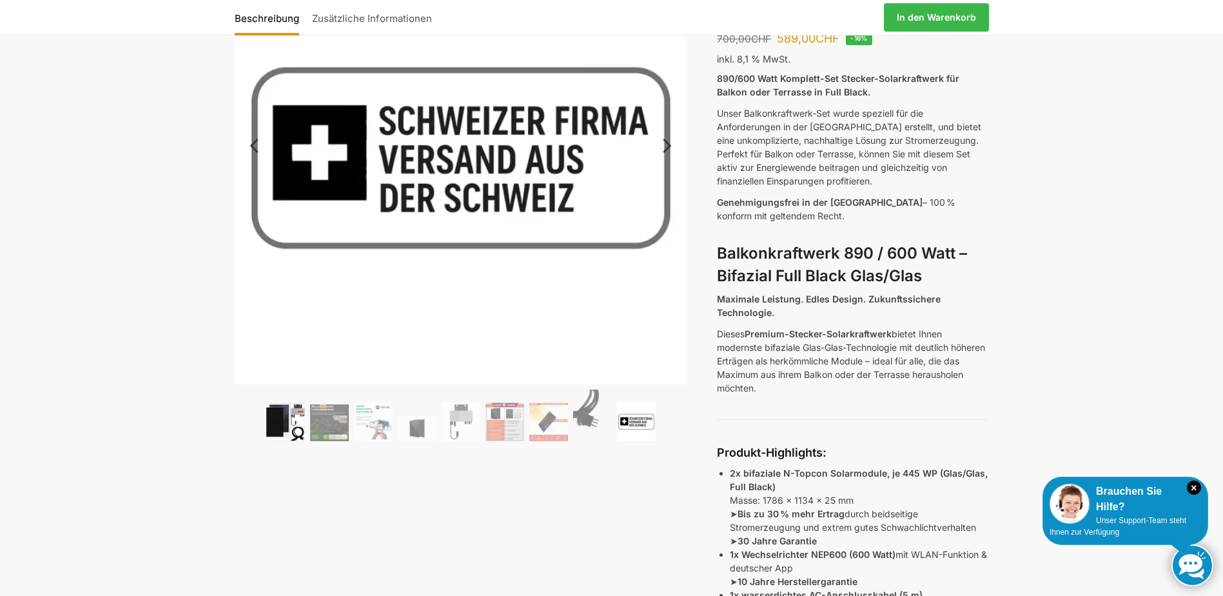
click at [289, 424] on img at bounding box center [285, 421] width 39 height 39
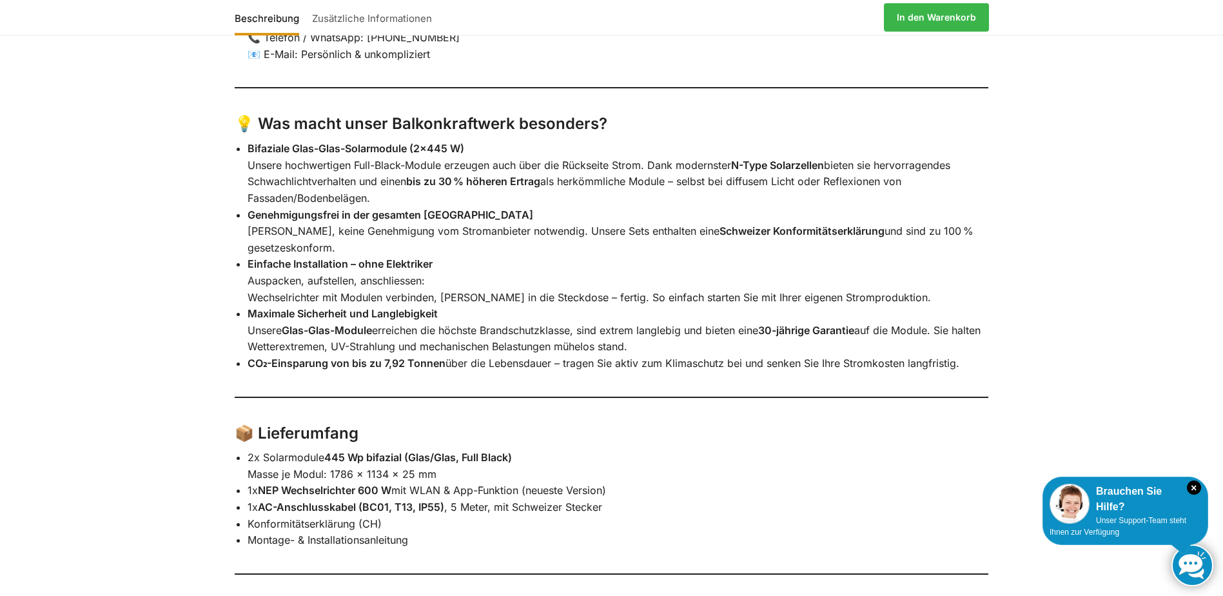
scroll to position [1950, 0]
